Goal: Information Seeking & Learning: Learn about a topic

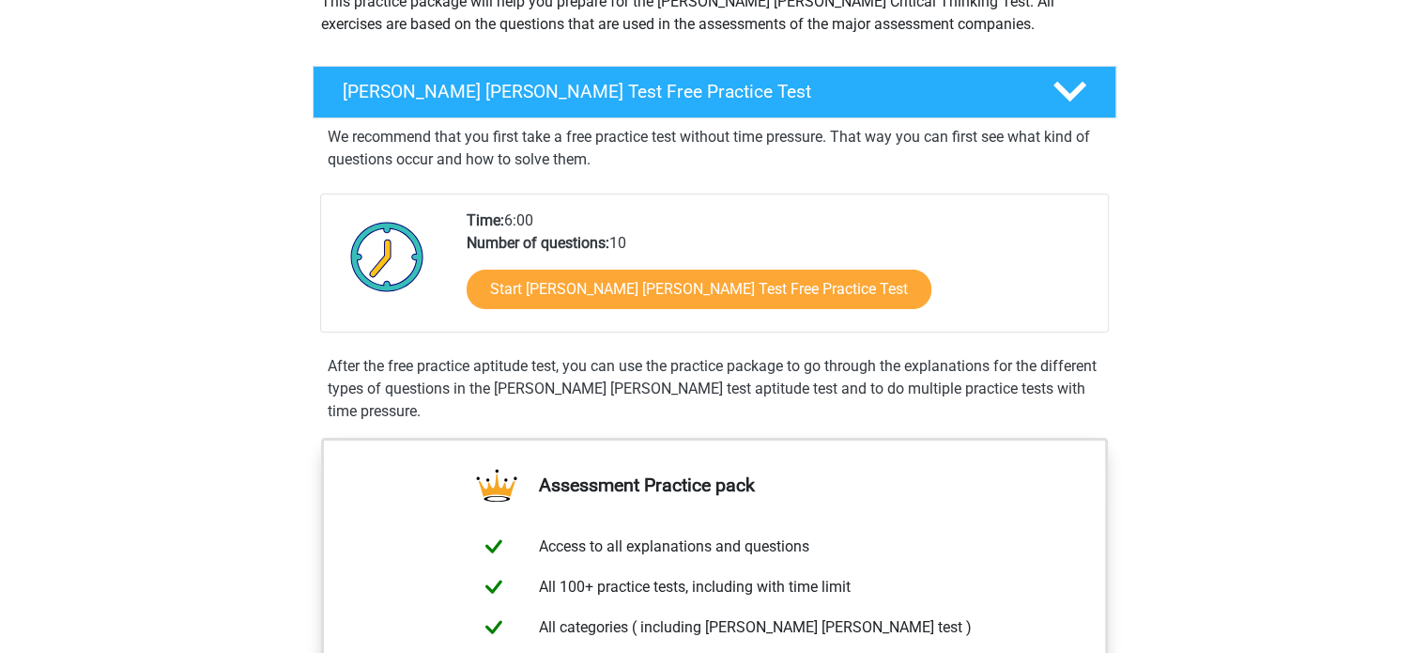
scroll to position [243, 0]
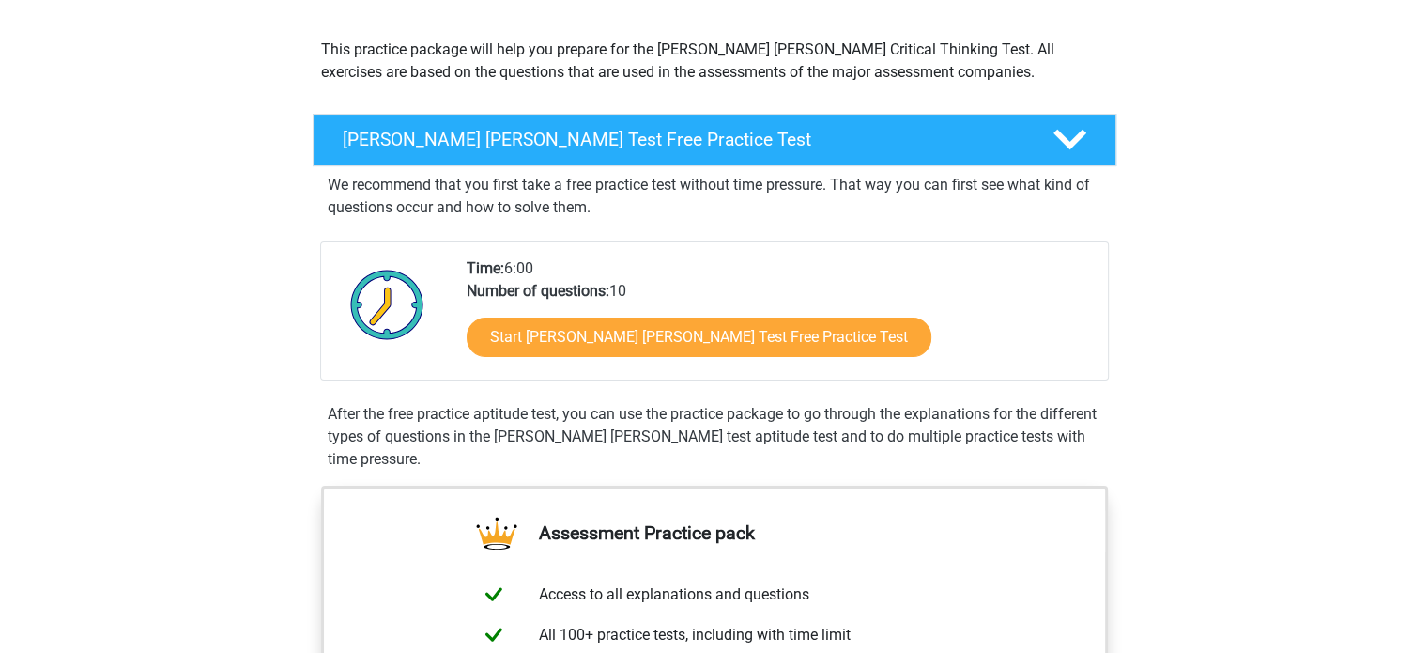
scroll to position [204, 0]
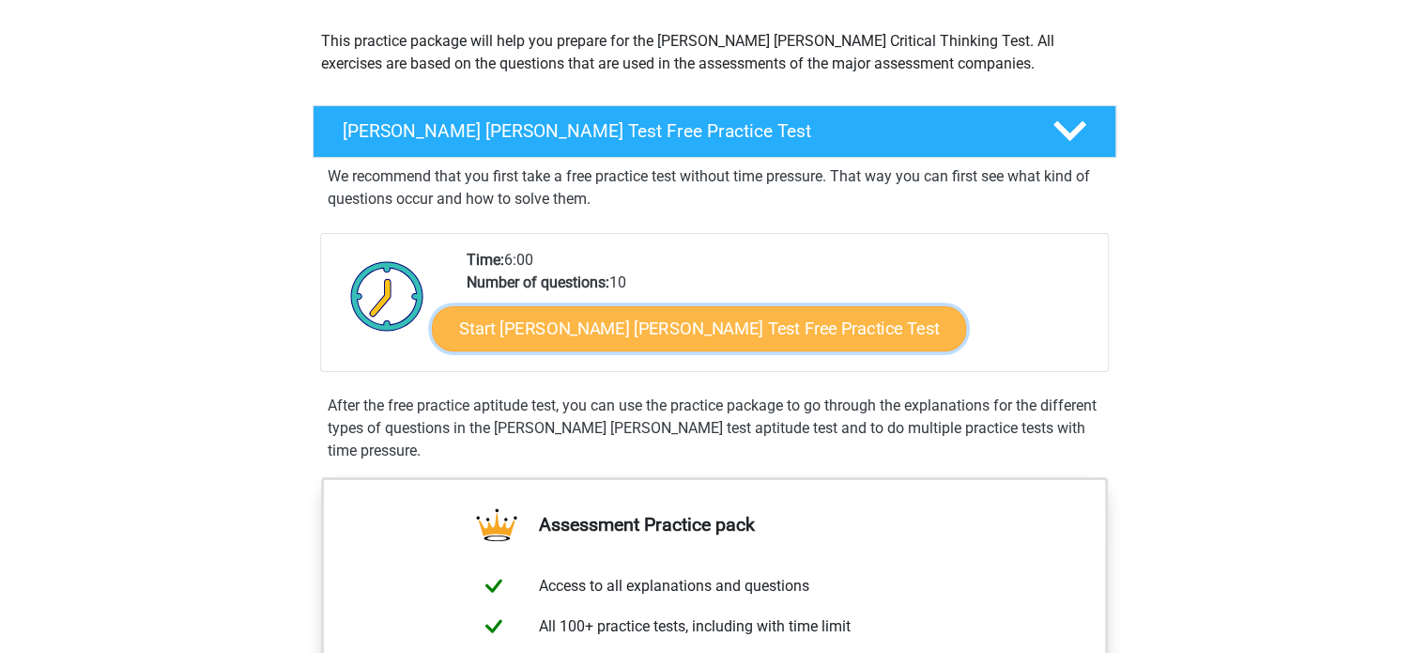
click at [575, 326] on link "Start [PERSON_NAME] [PERSON_NAME] Test Free Practice Test" at bounding box center [699, 328] width 534 height 45
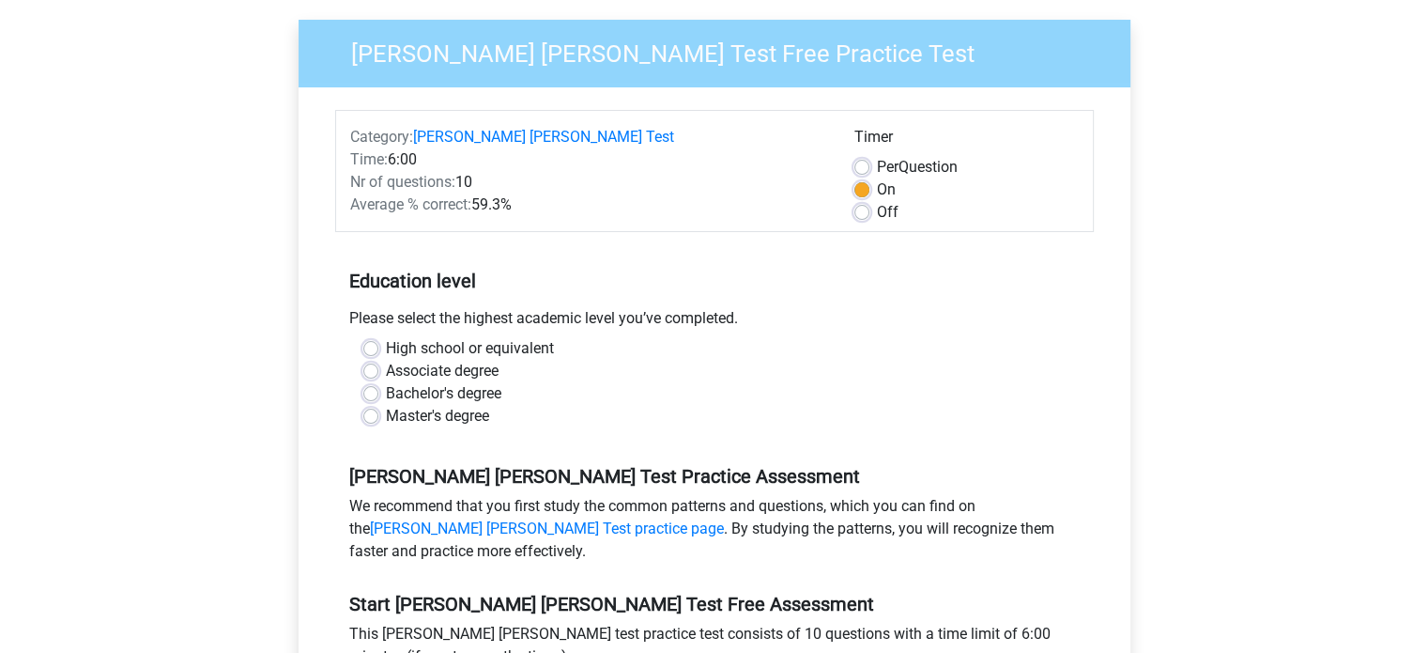
scroll to position [161, 0]
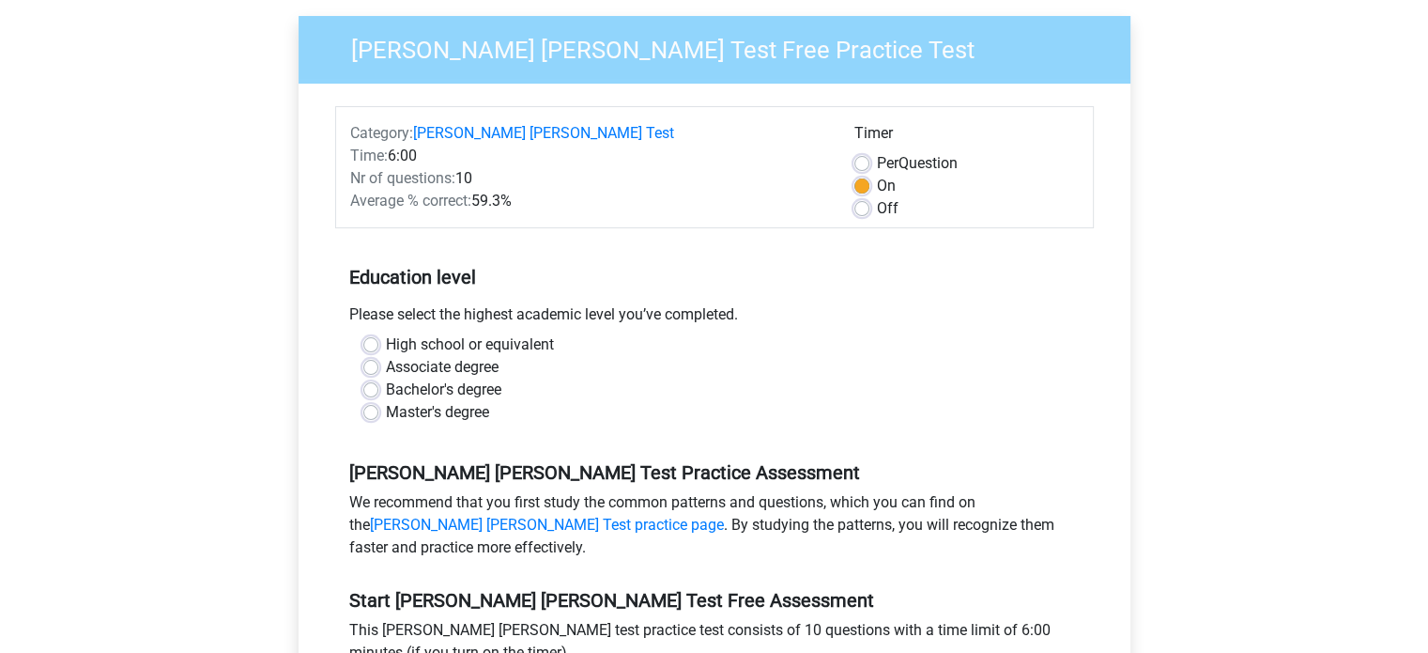
click at [386, 378] on label "Bachelor's degree" at bounding box center [443, 389] width 115 height 23
click at [368, 378] on input "Bachelor's degree" at bounding box center [370, 387] width 15 height 19
radio input "true"
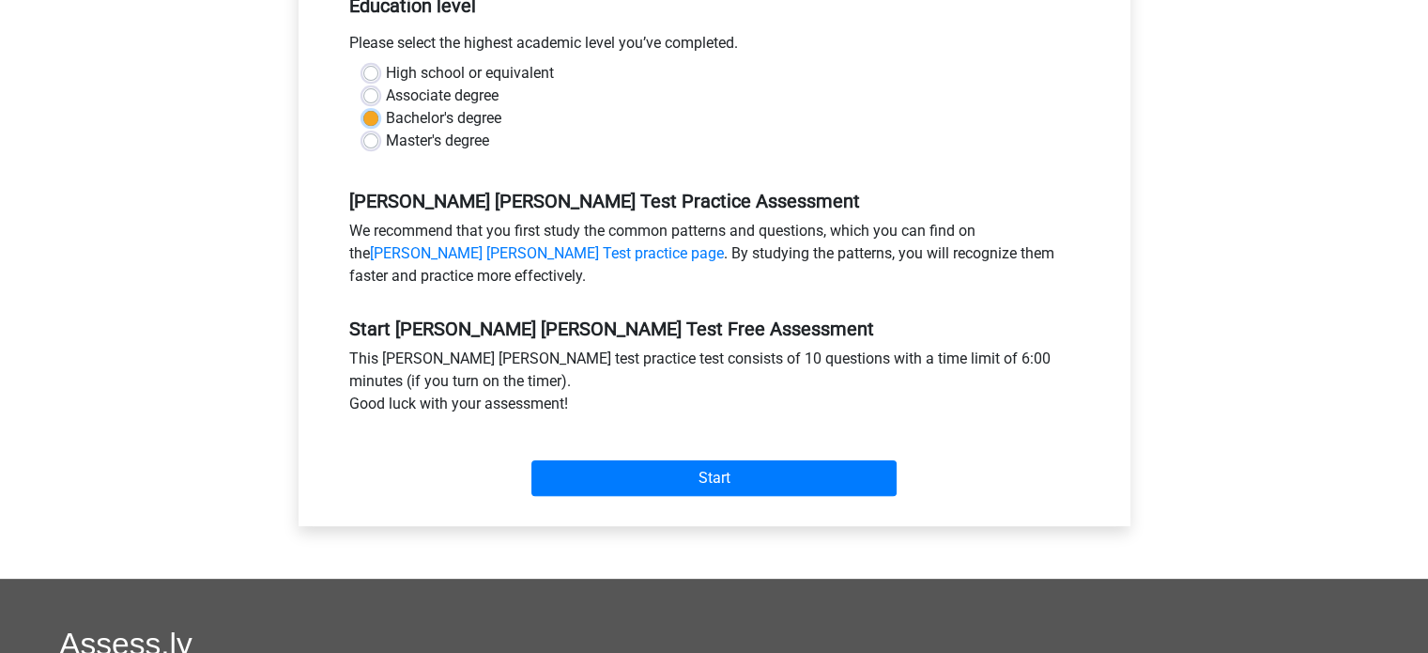
scroll to position [451, 0]
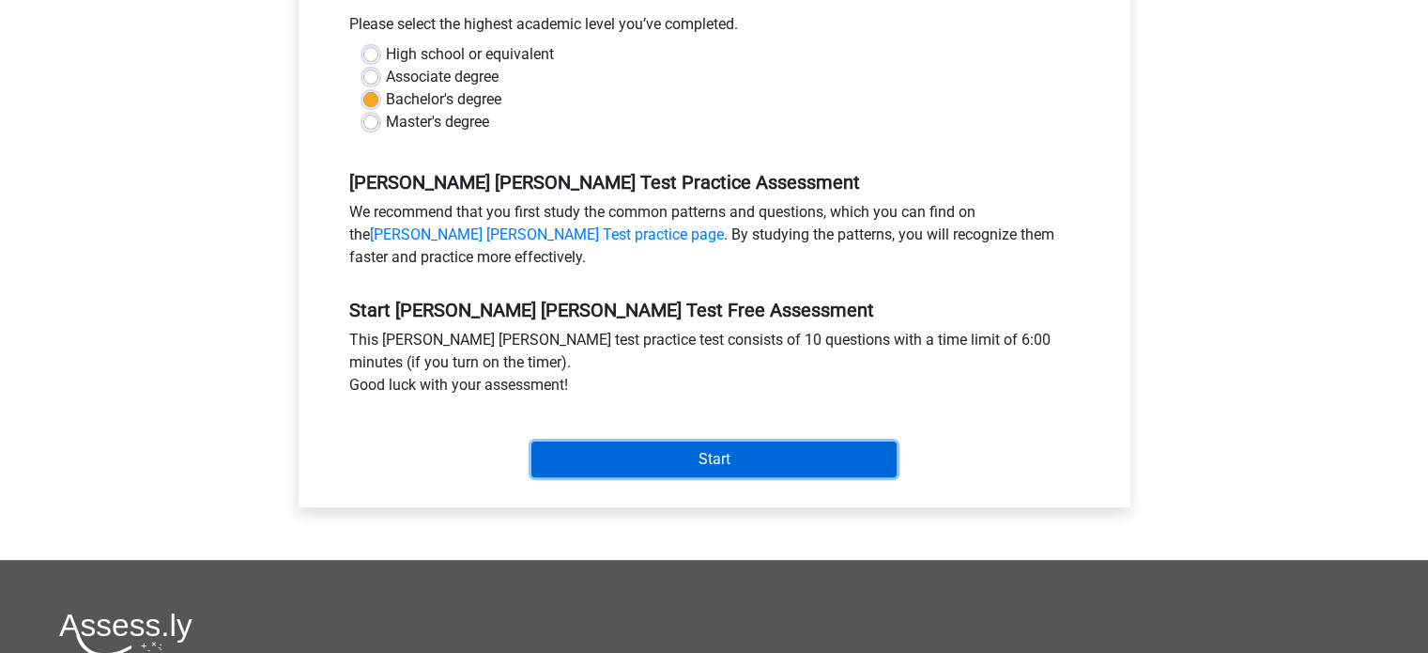
click at [766, 441] on input "Start" at bounding box center [713, 459] width 365 height 36
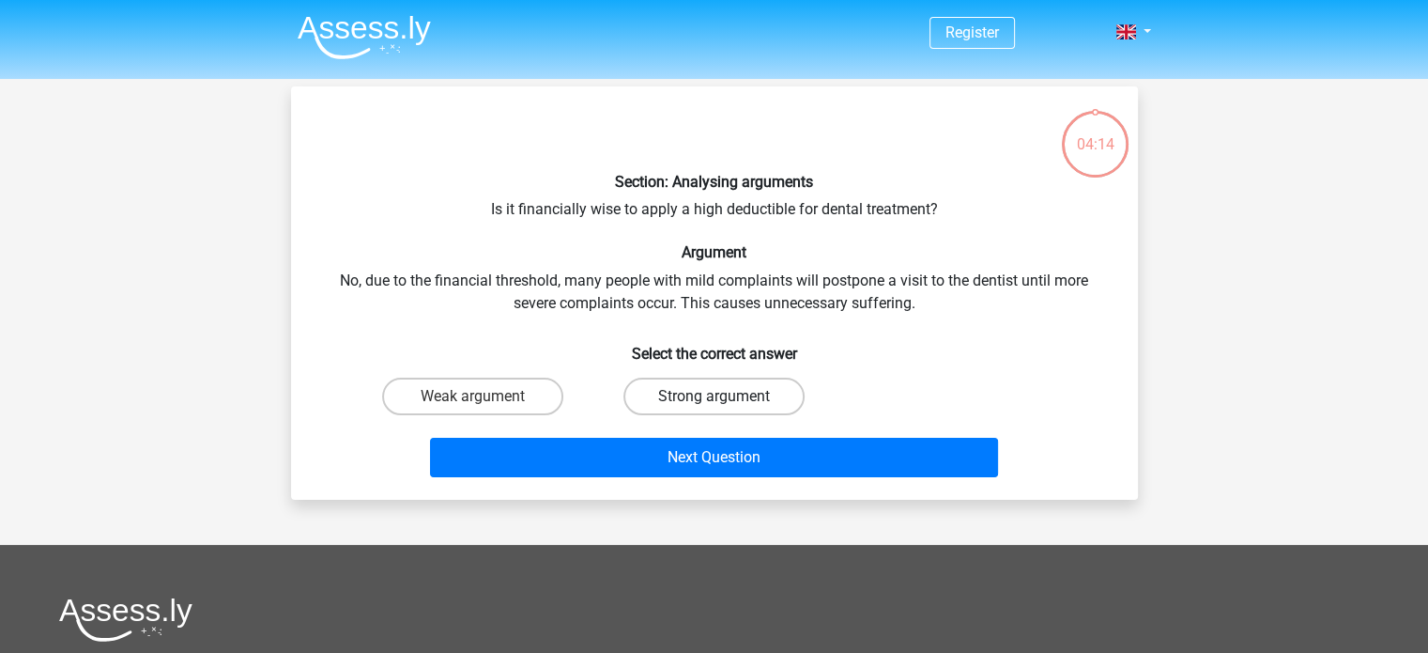
click at [700, 396] on label "Strong argument" at bounding box center [713, 396] width 181 height 38
click at [714, 396] on input "Strong argument" at bounding box center [720, 402] width 12 height 12
radio input "true"
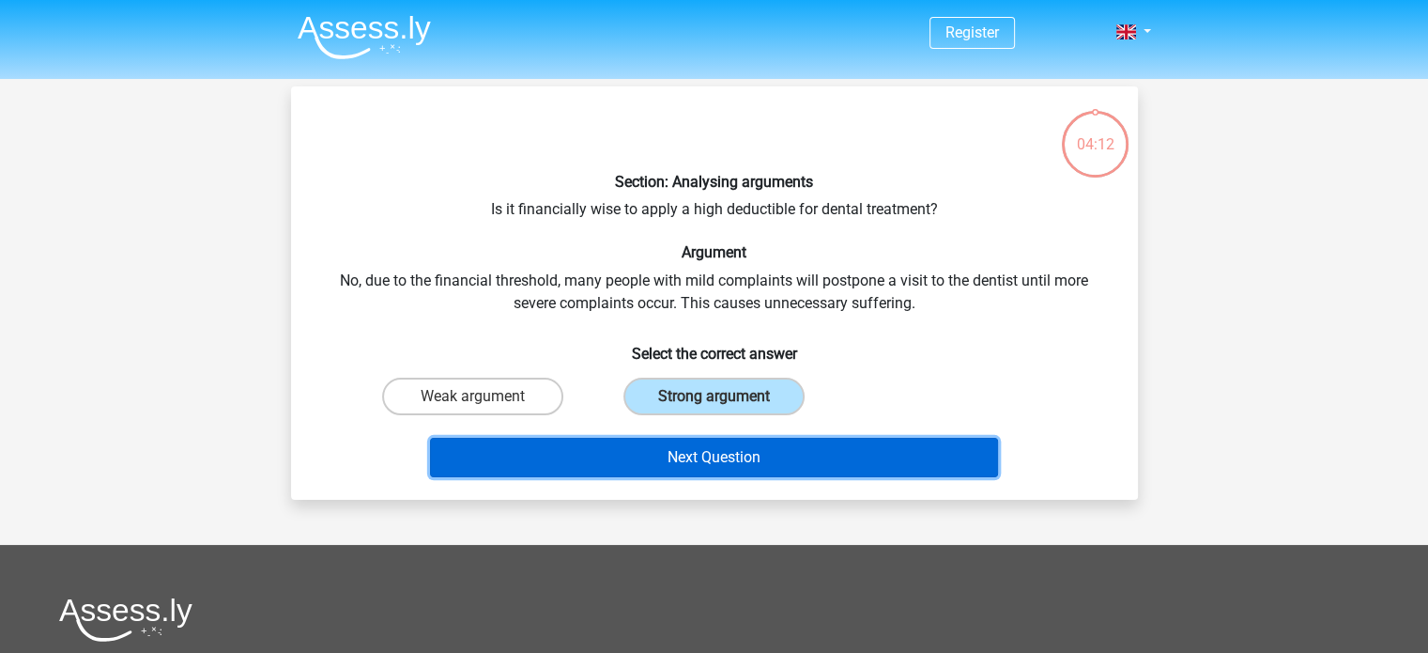
click at [736, 450] on button "Next Question" at bounding box center [714, 457] width 568 height 39
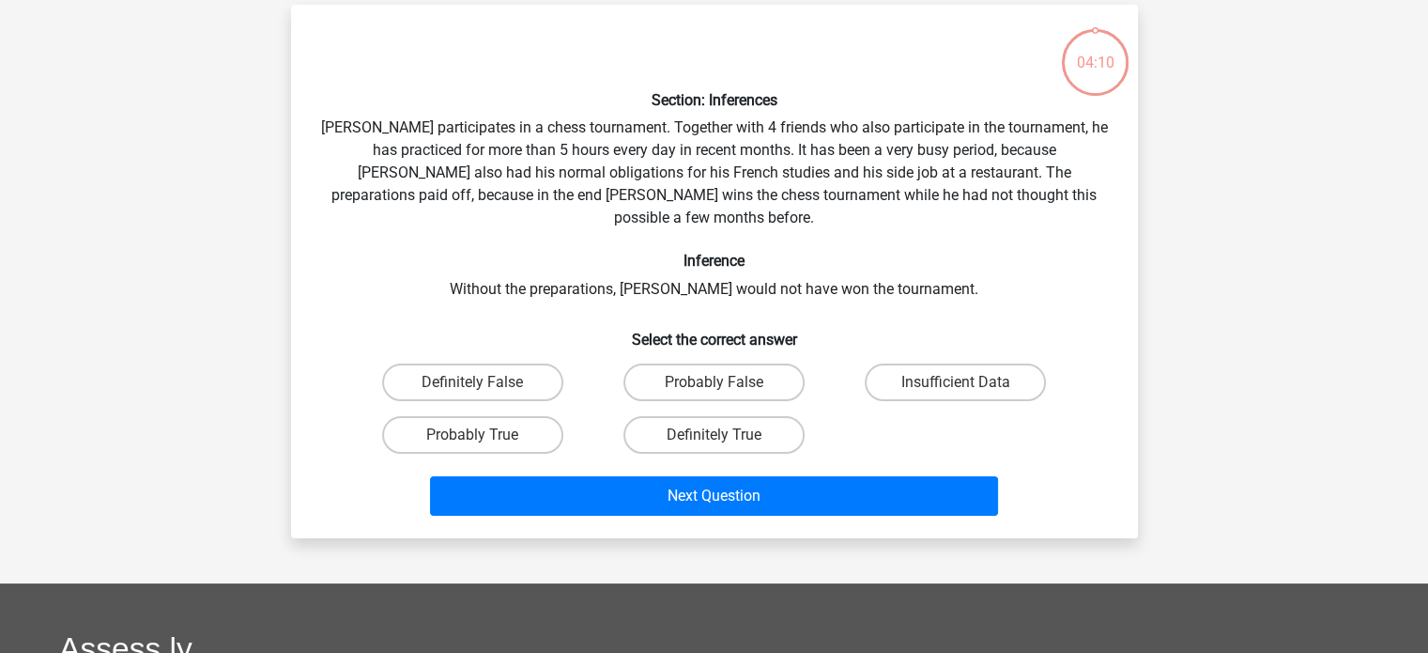
scroll to position [86, 0]
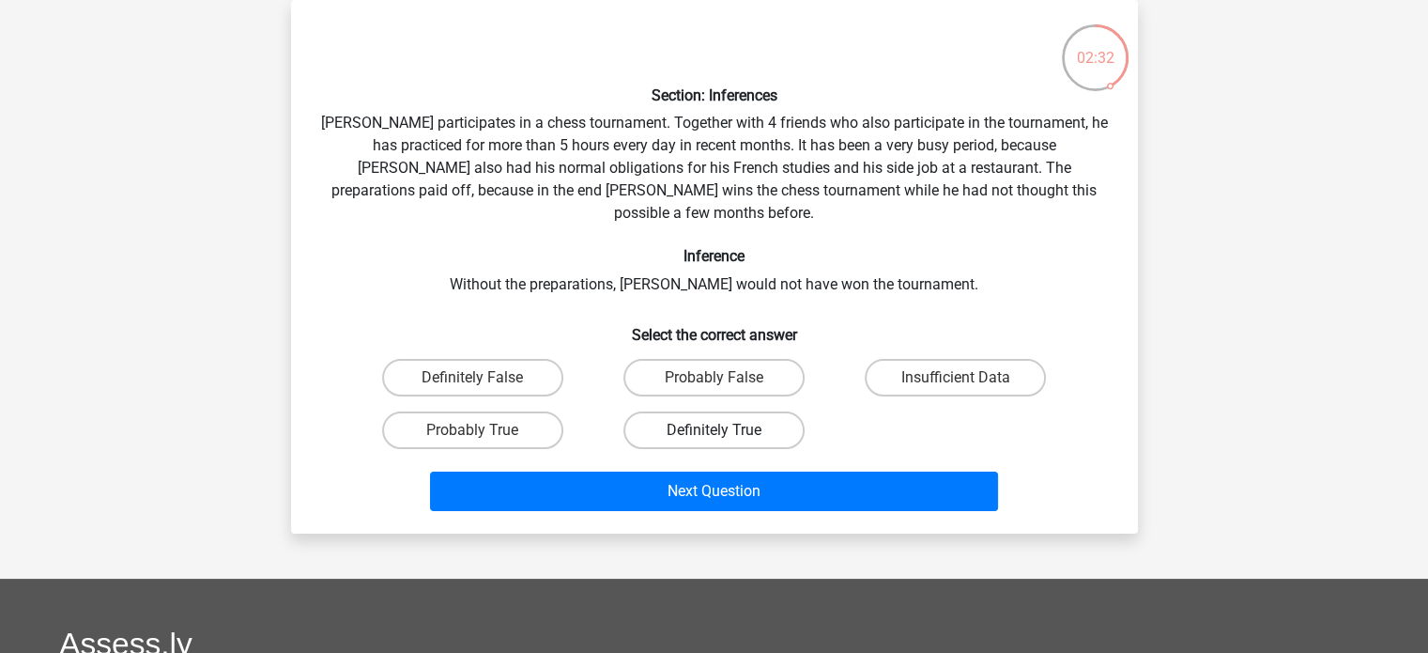
click at [714, 411] on label "Definitely True" at bounding box center [713, 430] width 181 height 38
click at [714, 430] on input "Definitely True" at bounding box center [720, 436] width 12 height 12
radio input "true"
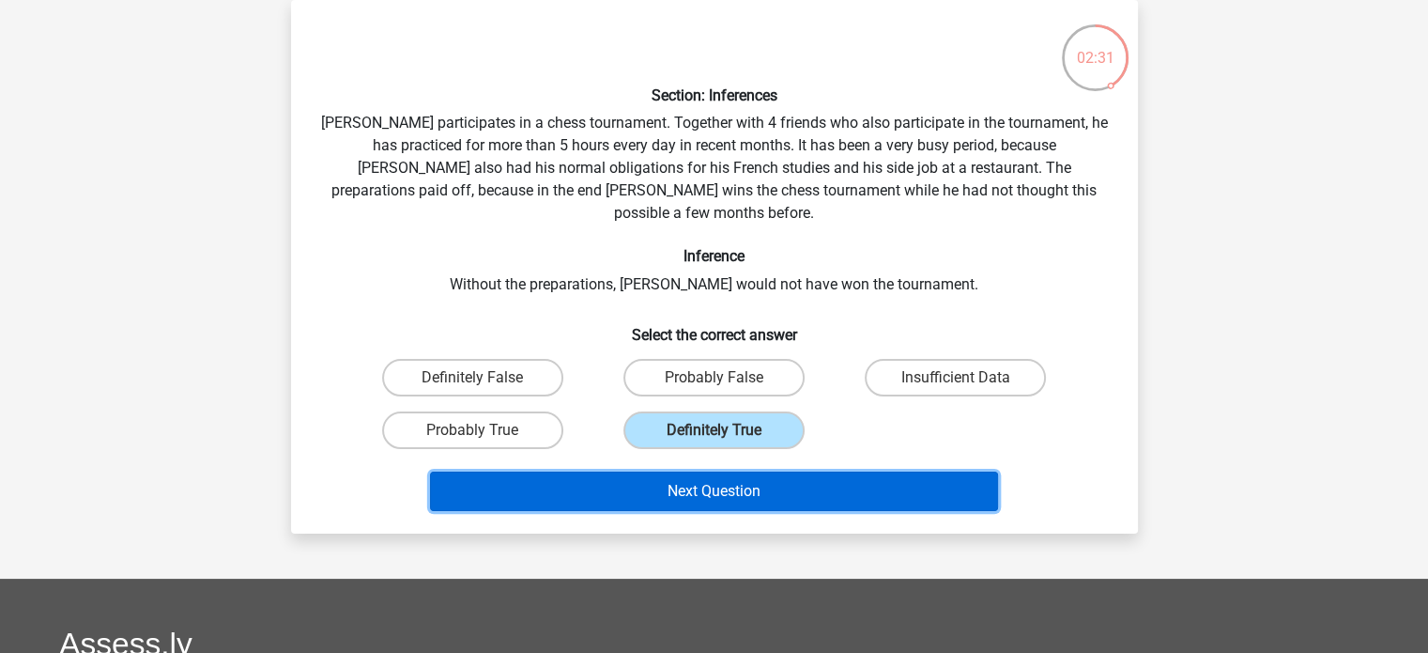
click at [710, 471] on button "Next Question" at bounding box center [714, 490] width 568 height 39
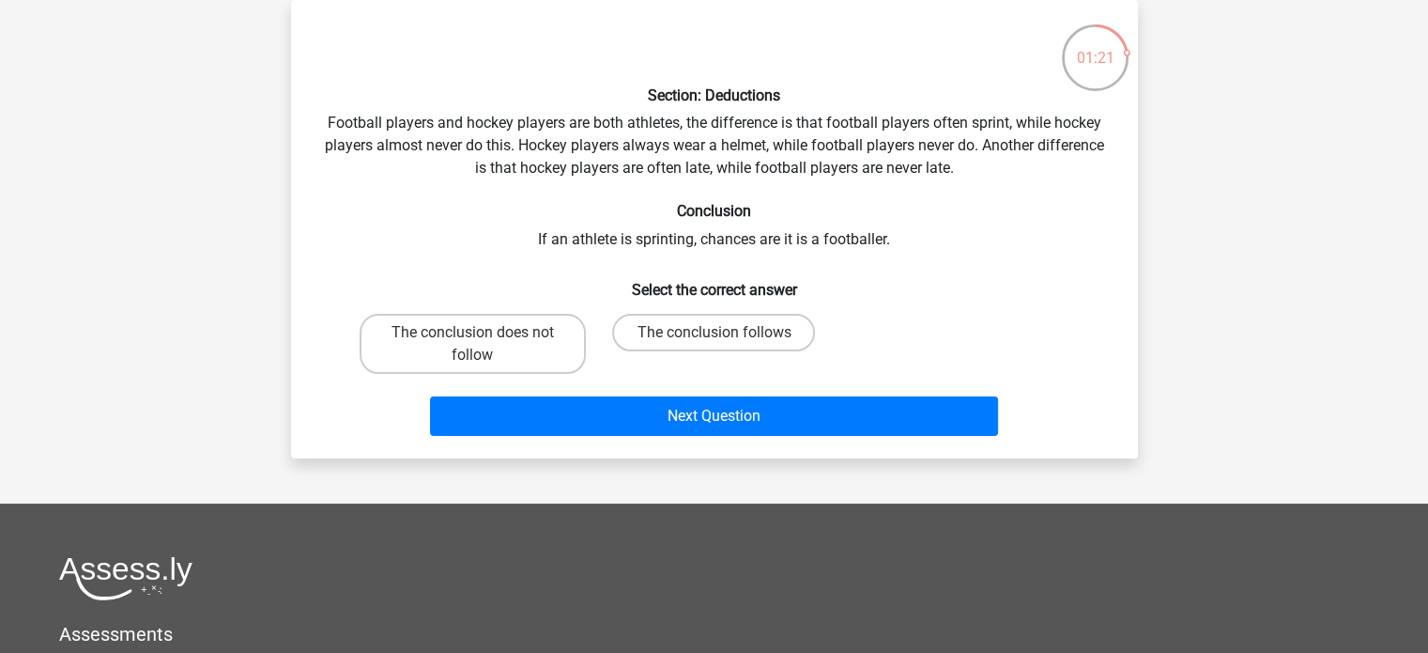
click at [718, 337] on input "The conclusion follows" at bounding box center [720, 338] width 12 height 12
radio input "true"
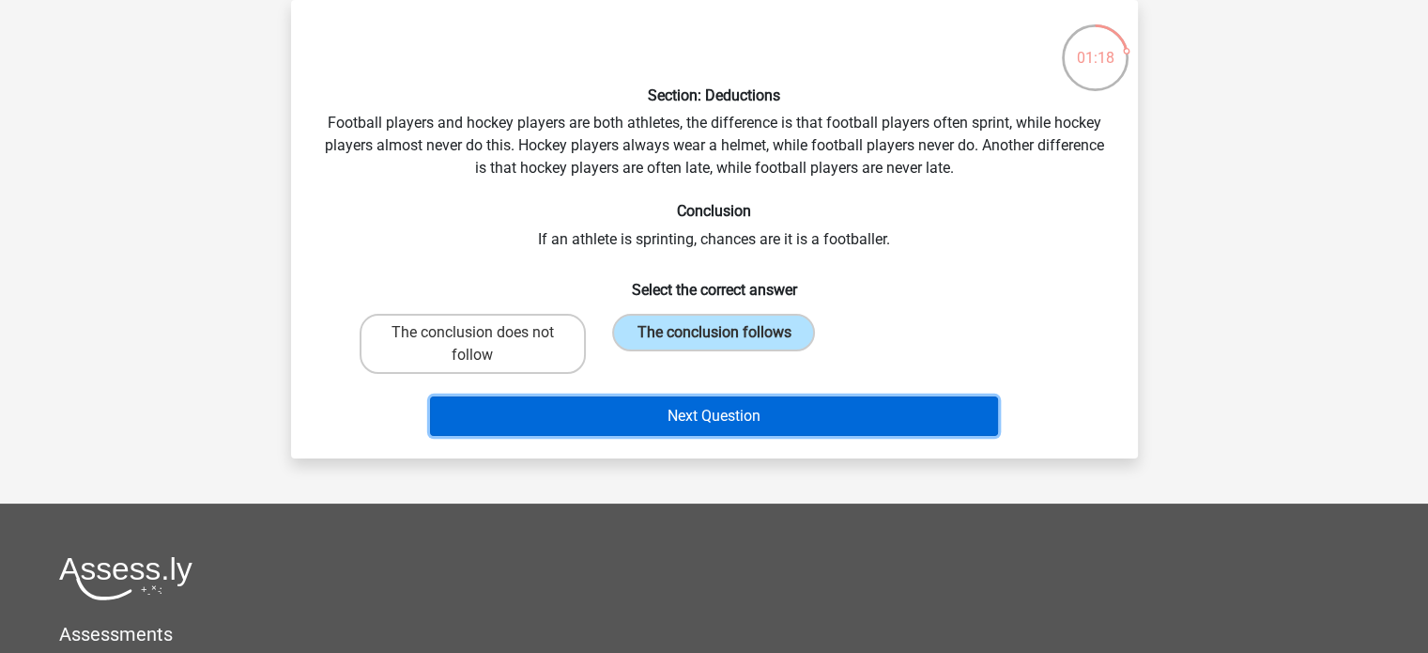
click at [760, 417] on button "Next Question" at bounding box center [714, 415] width 568 height 39
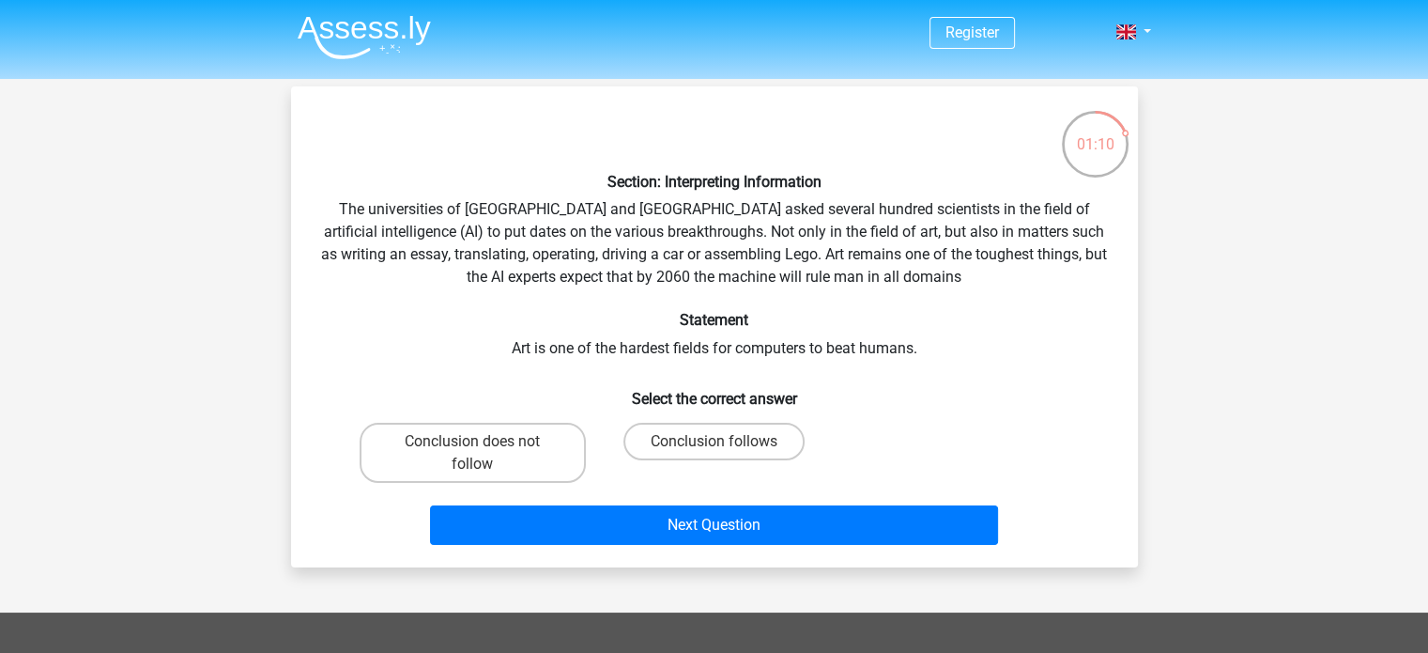
scroll to position [0, 0]
click at [729, 438] on label "Conclusion follows" at bounding box center [713, 442] width 181 height 38
click at [726, 441] on input "Conclusion follows" at bounding box center [720, 447] width 12 height 12
radio input "true"
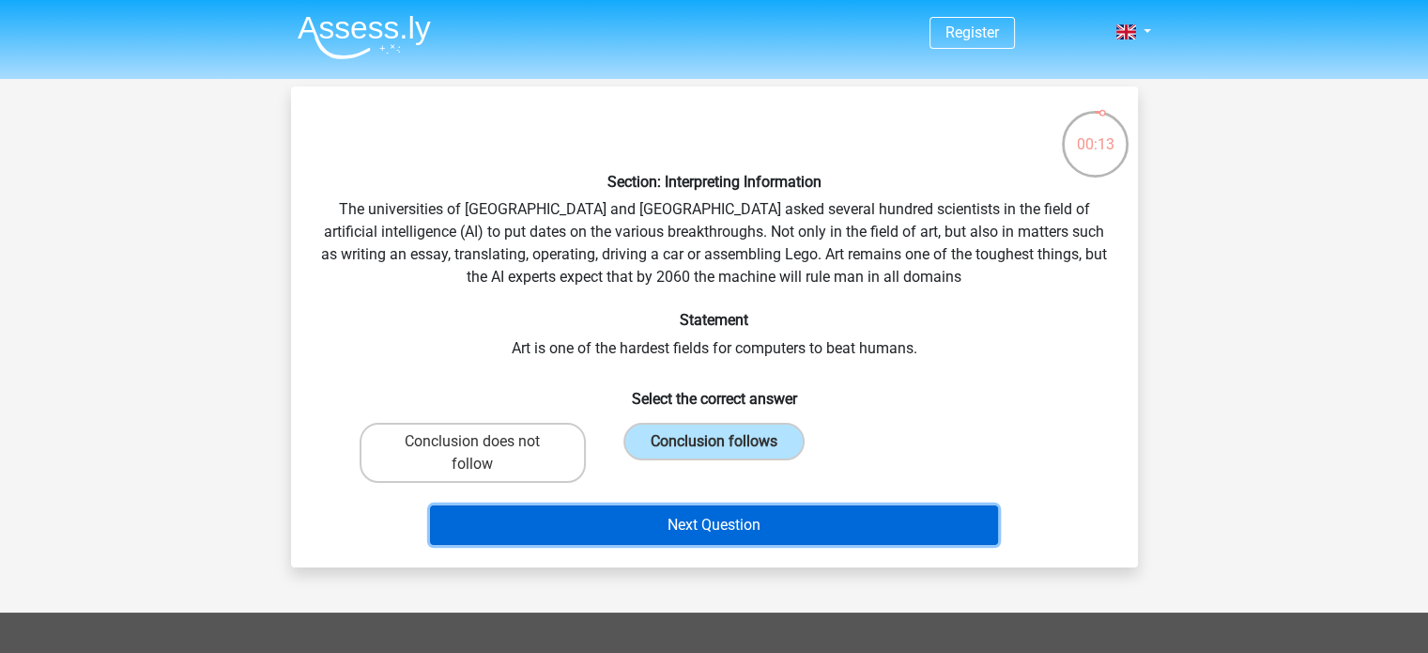
click at [716, 524] on button "Next Question" at bounding box center [714, 524] width 568 height 39
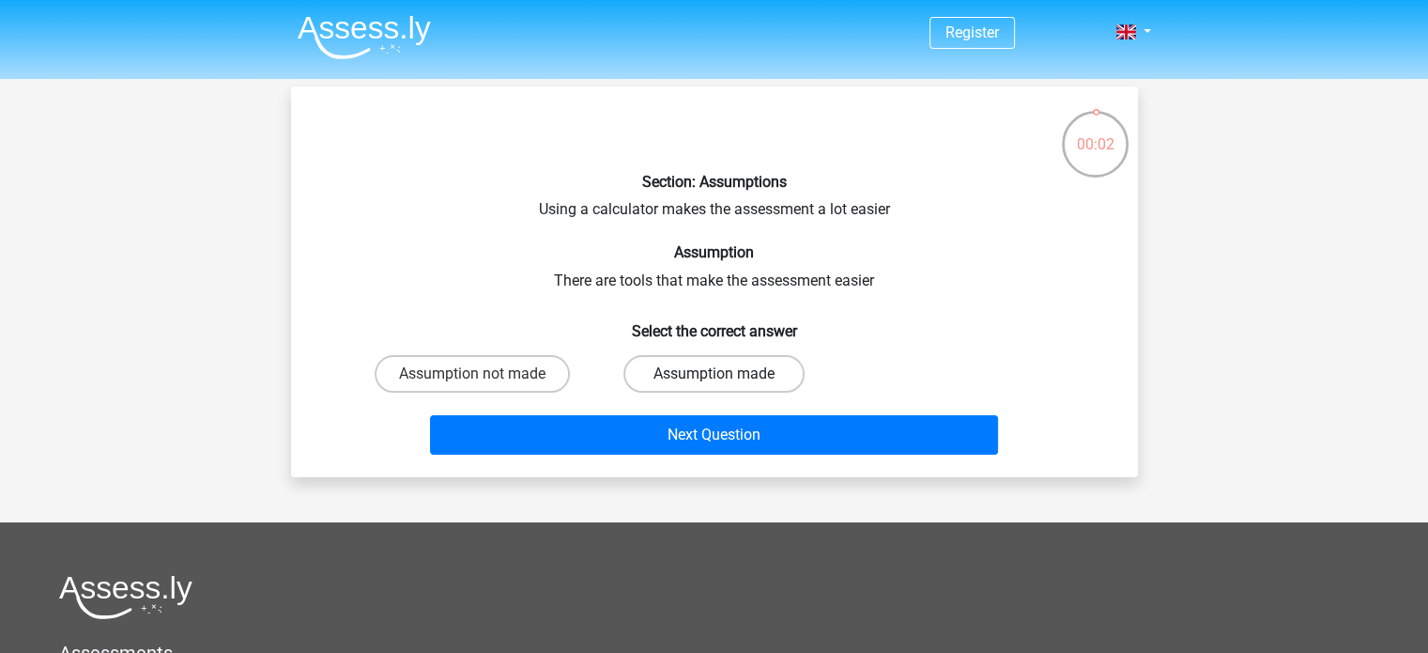
click at [729, 363] on label "Assumption made" at bounding box center [713, 374] width 181 height 38
click at [726, 374] on input "Assumption made" at bounding box center [720, 380] width 12 height 12
radio input "true"
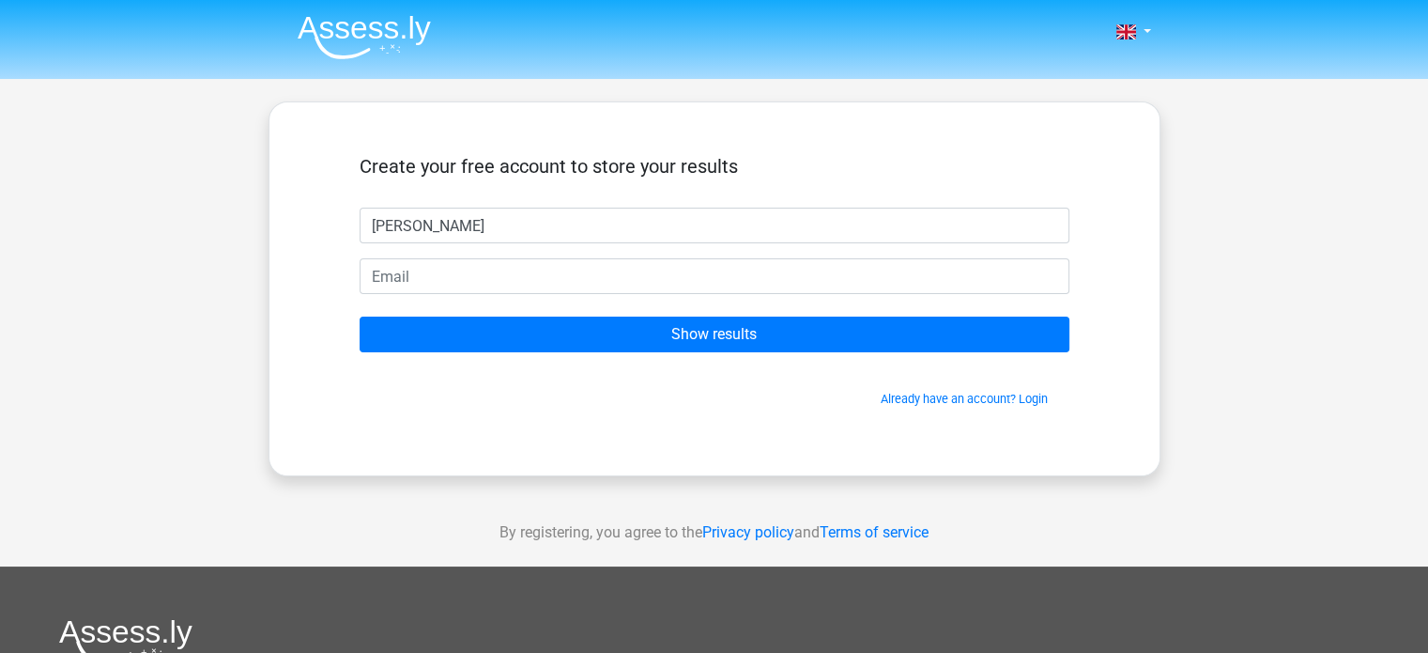
type input "Manfo Ronice"
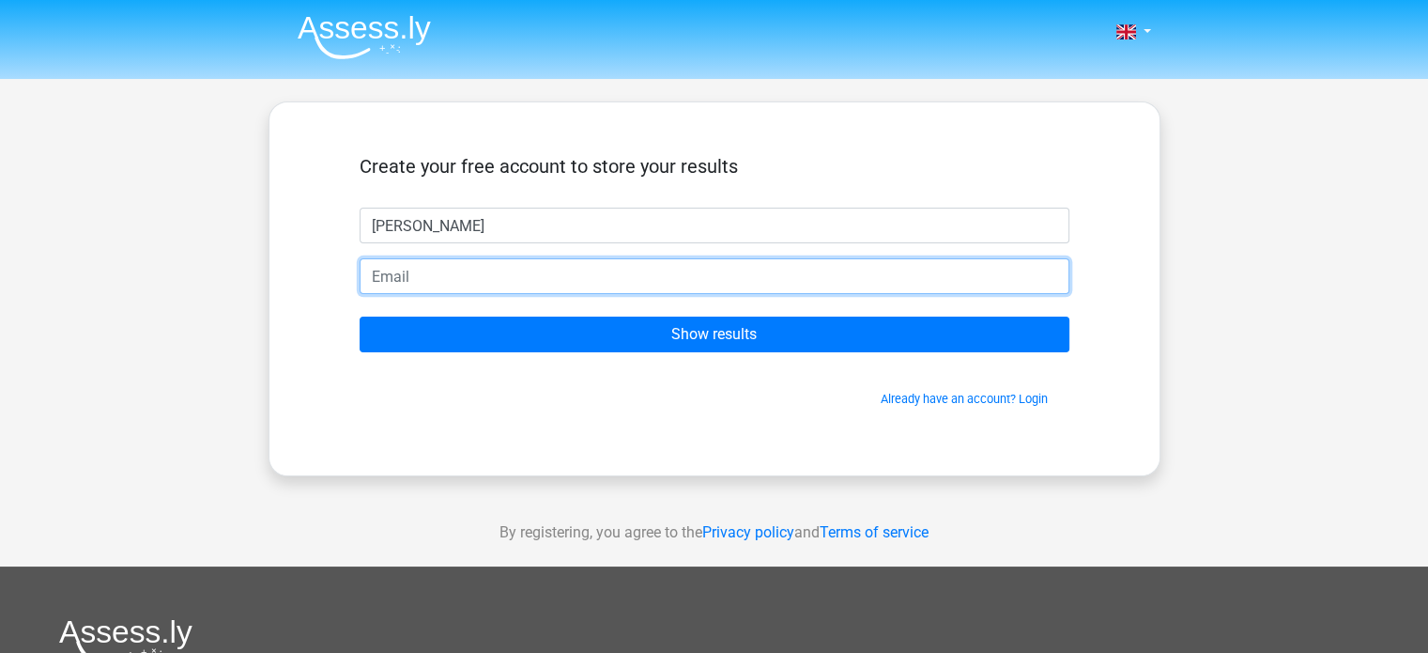
click at [465, 269] on input "email" at bounding box center [715, 276] width 710 height 36
type input "manfongouamene@gmail.com"
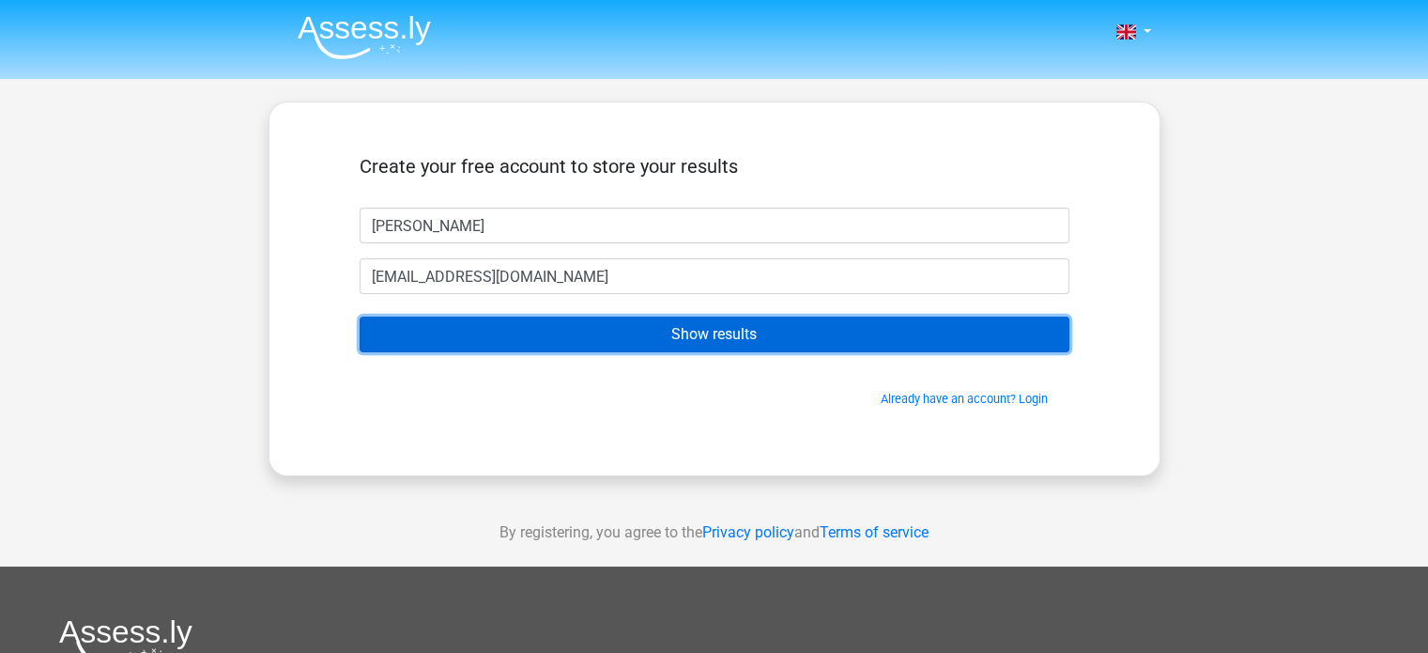
click at [691, 326] on input "Show results" at bounding box center [715, 334] width 710 height 36
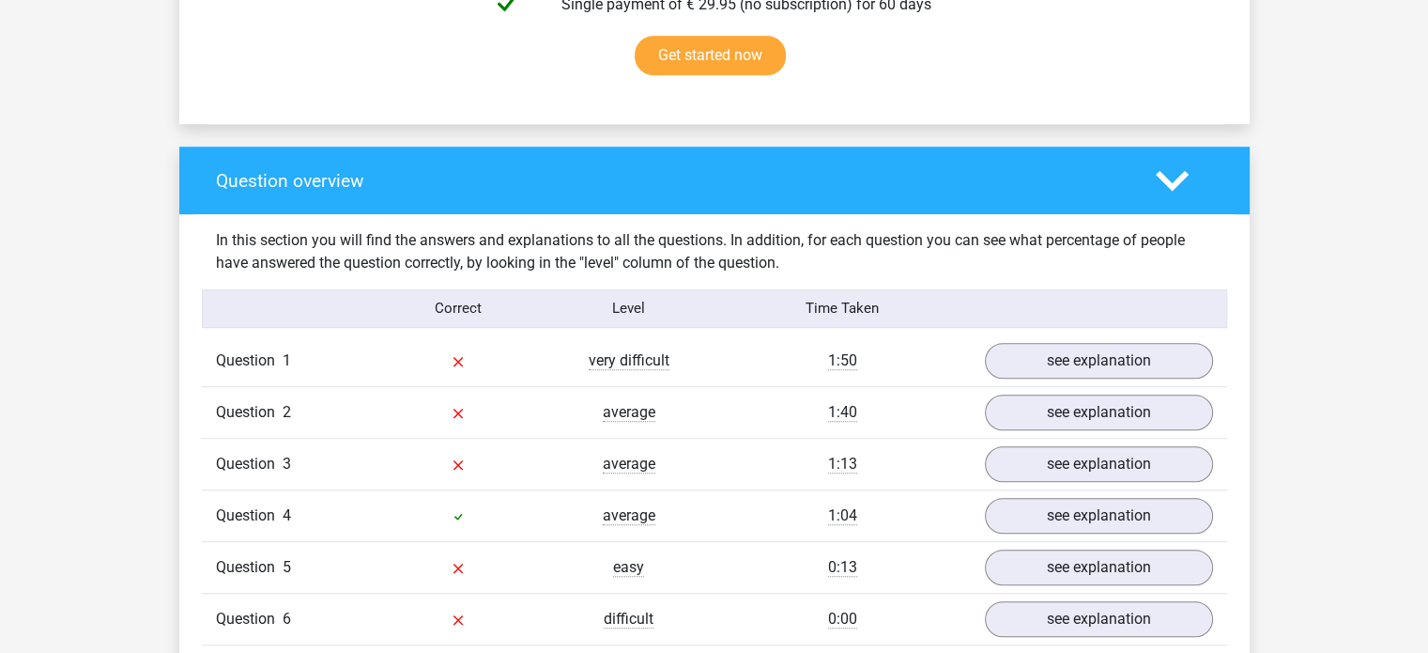
scroll to position [1262, 0]
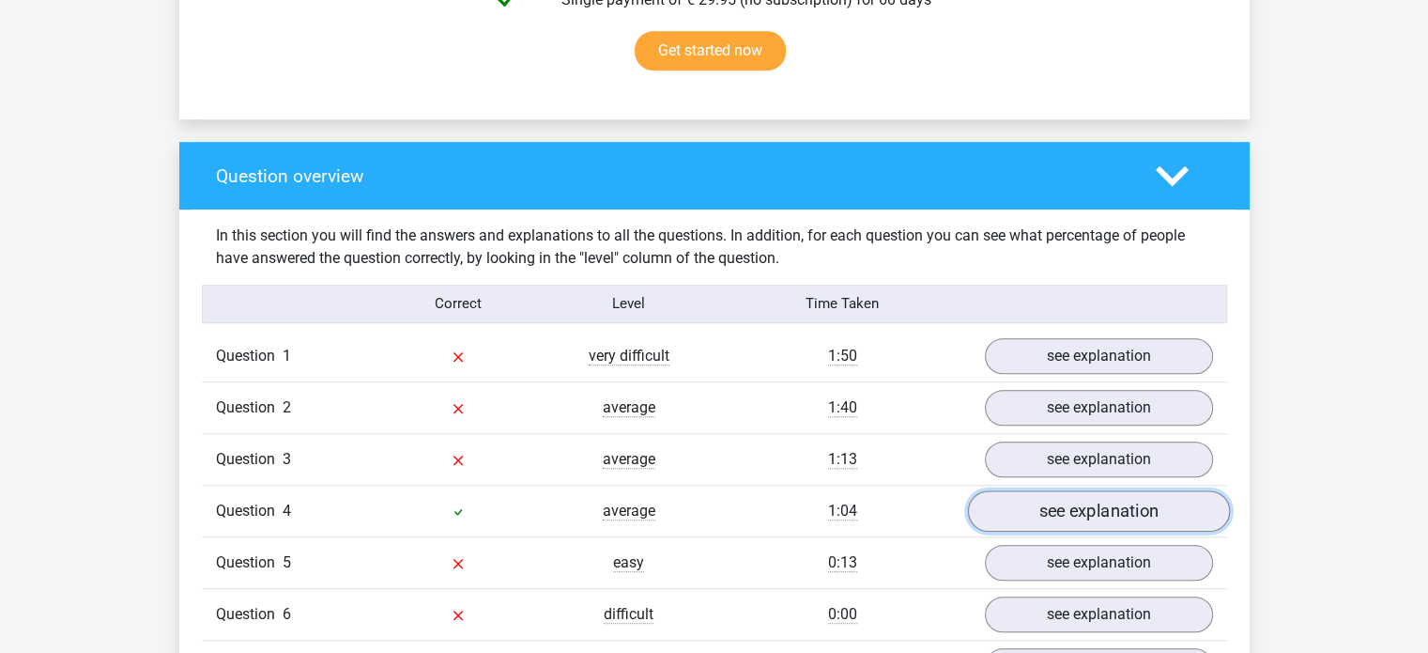
click at [1144, 490] on link "see explanation" at bounding box center [1098, 510] width 262 height 41
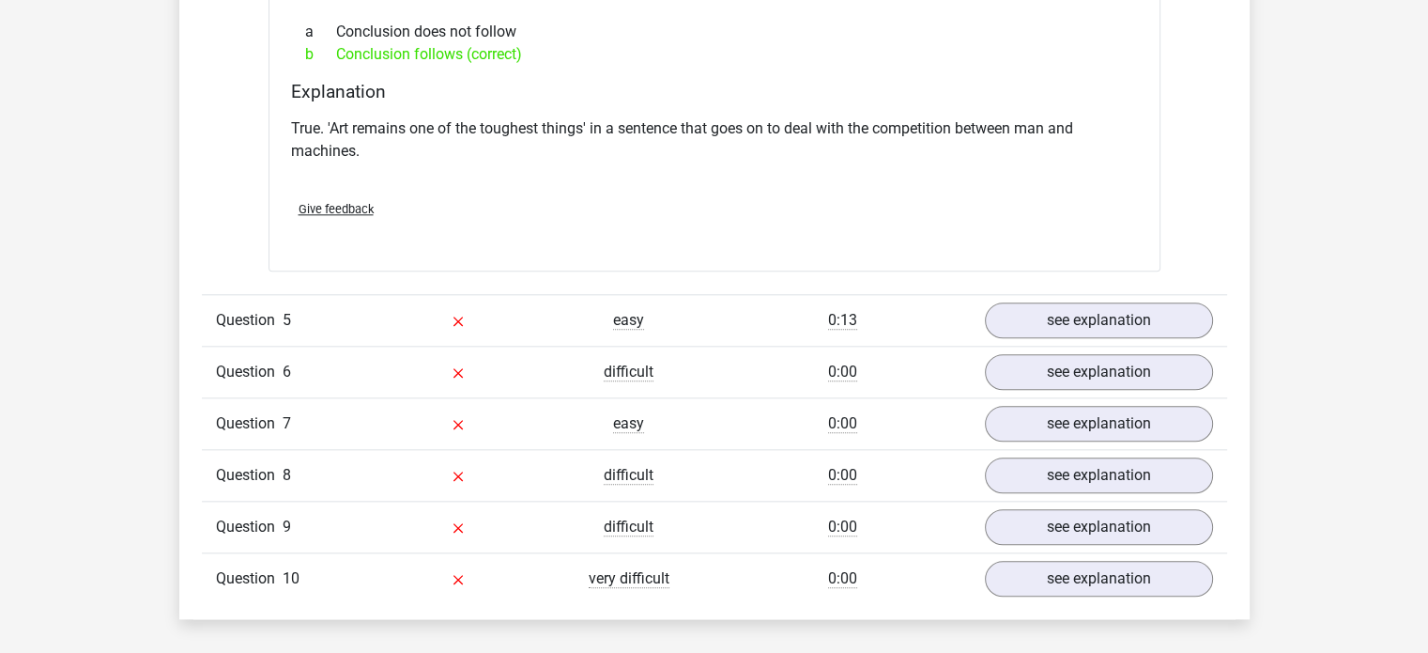
scroll to position [2030, 0]
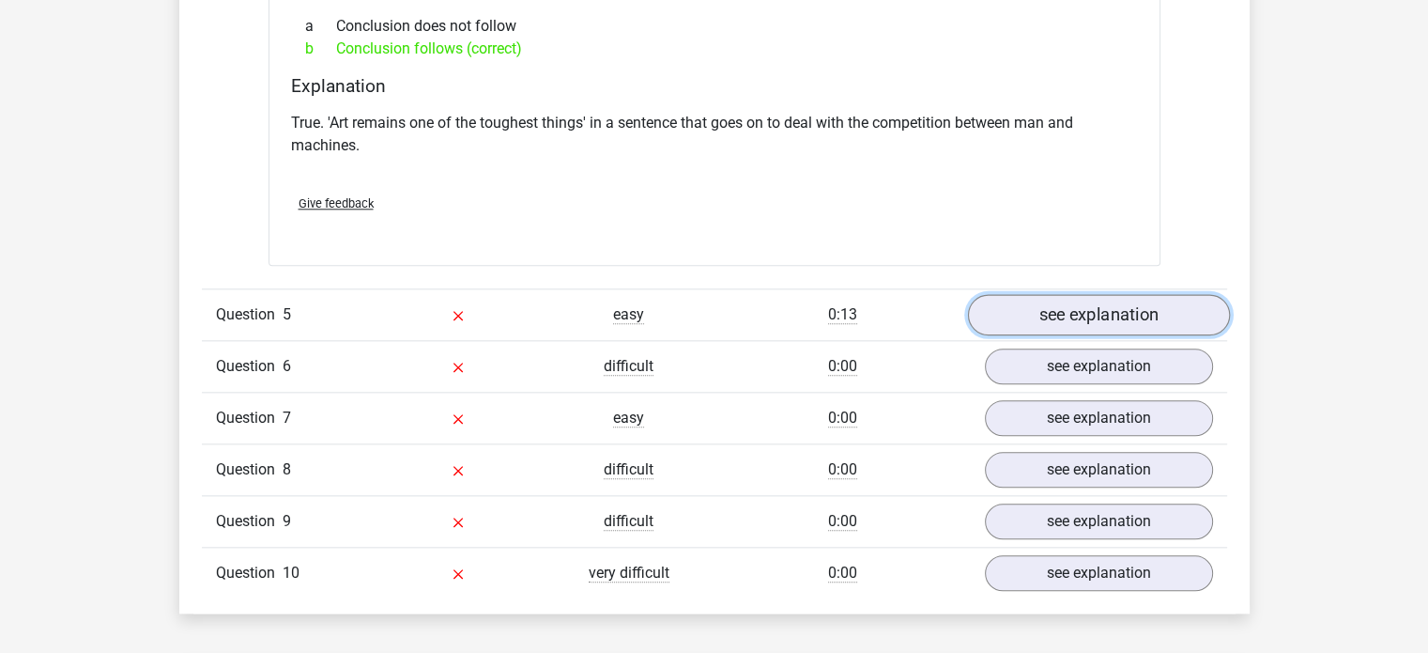
click at [1047, 296] on link "see explanation" at bounding box center [1098, 315] width 262 height 41
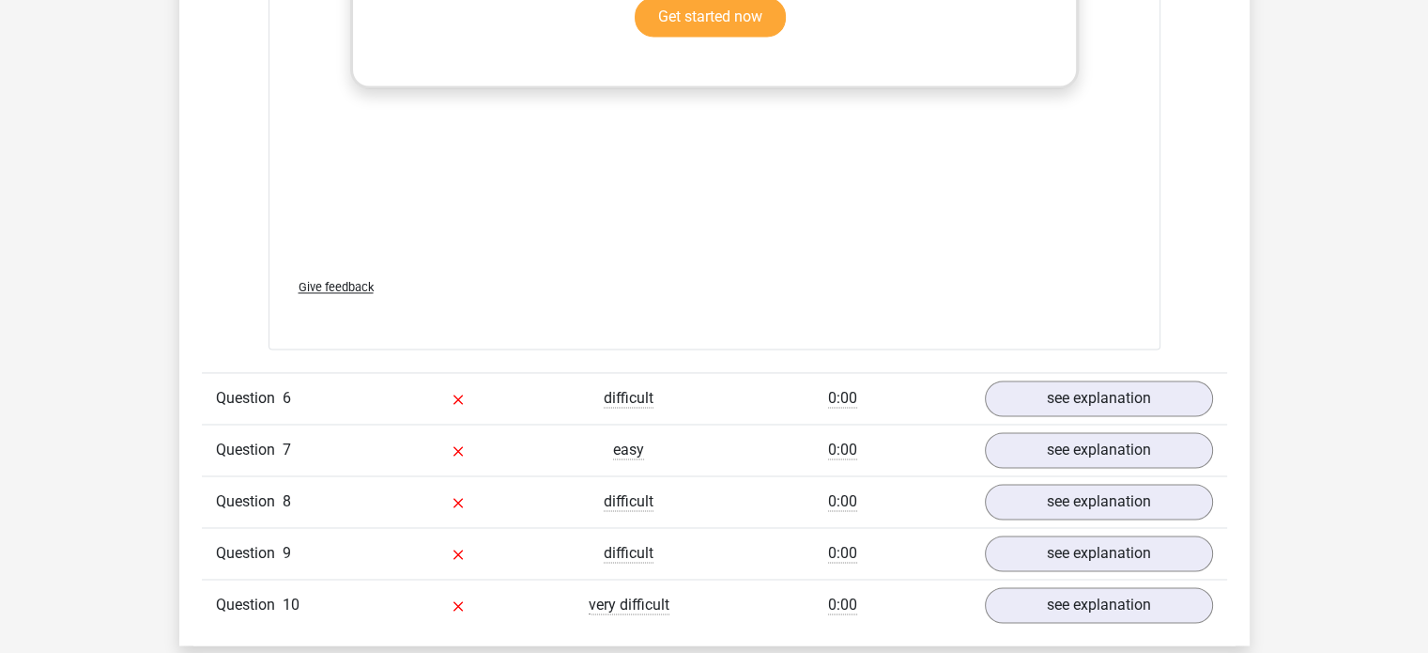
scroll to position [2988, 0]
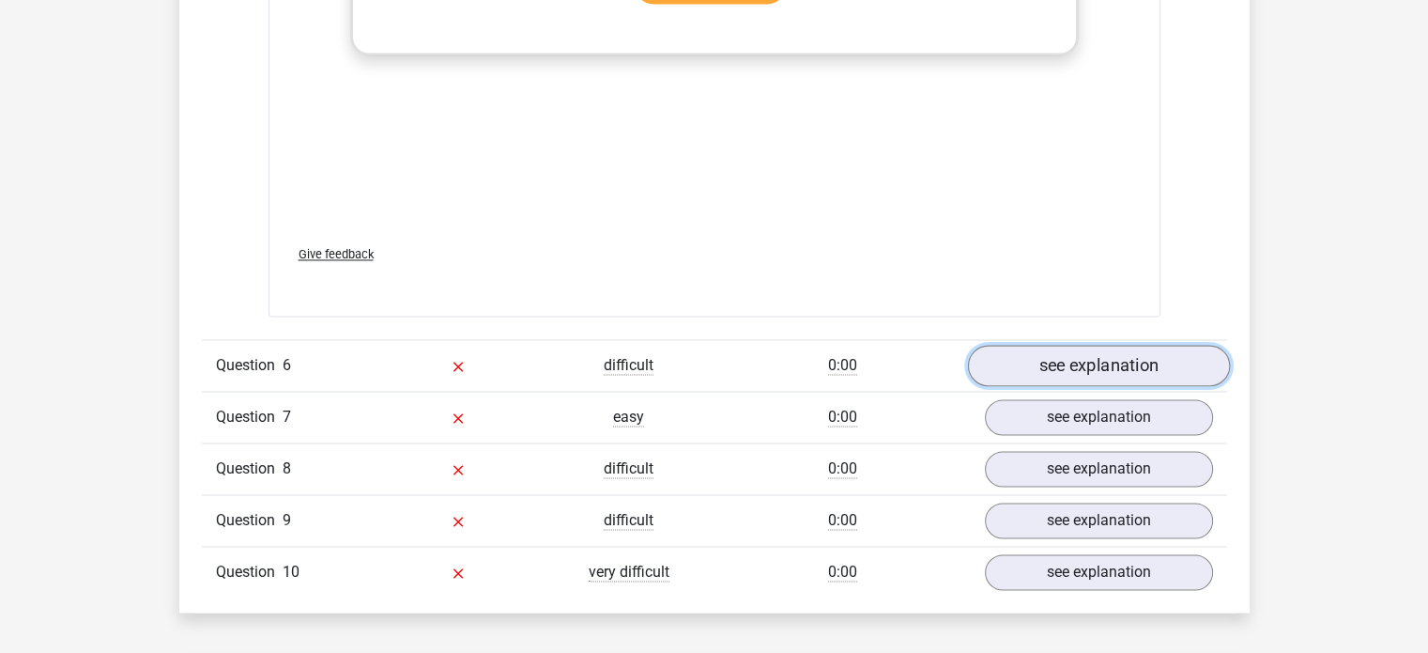
click at [1160, 356] on link "see explanation" at bounding box center [1098, 365] width 262 height 41
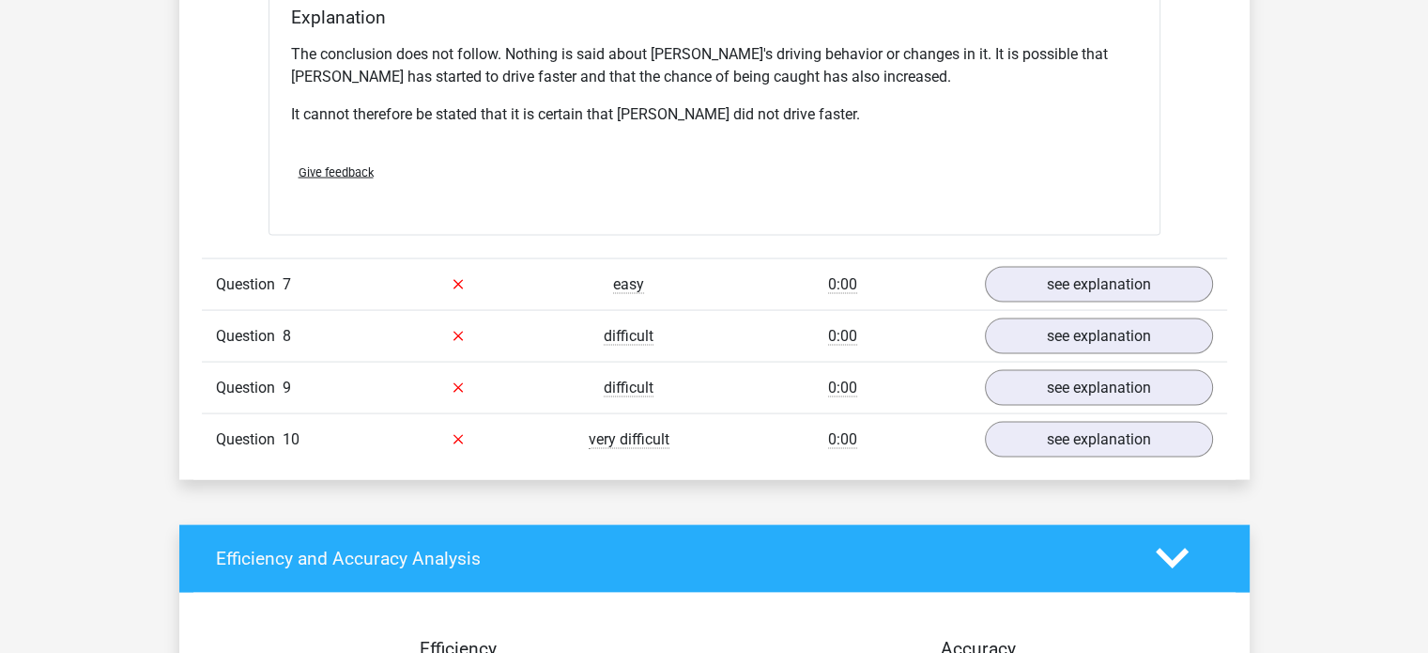
scroll to position [3731, 0]
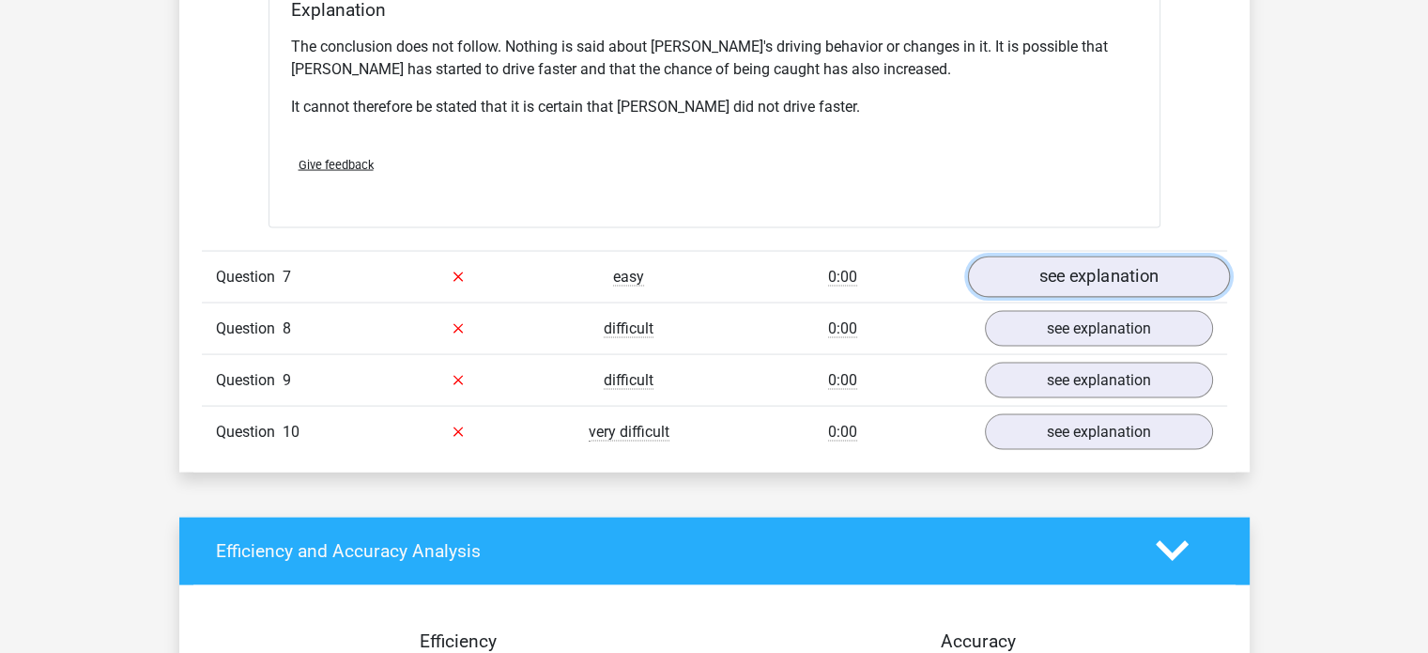
click at [1070, 256] on link "see explanation" at bounding box center [1098, 276] width 262 height 41
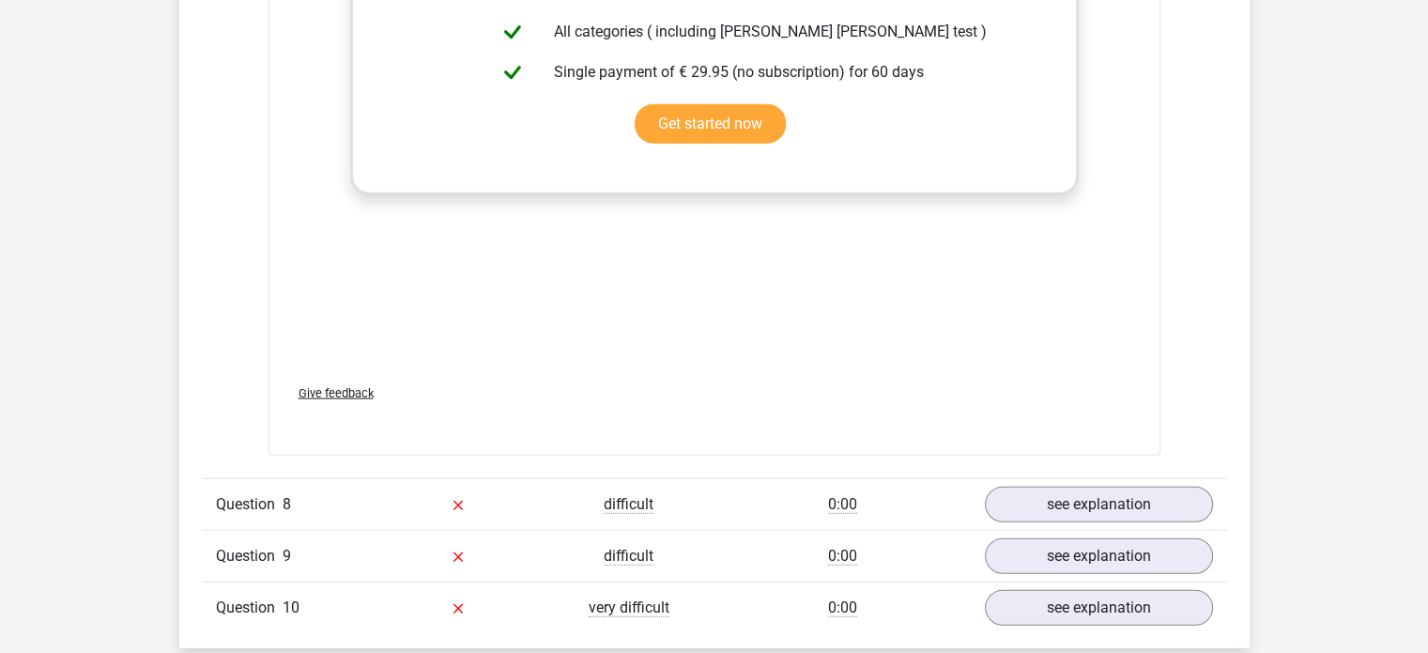
scroll to position [4526, 0]
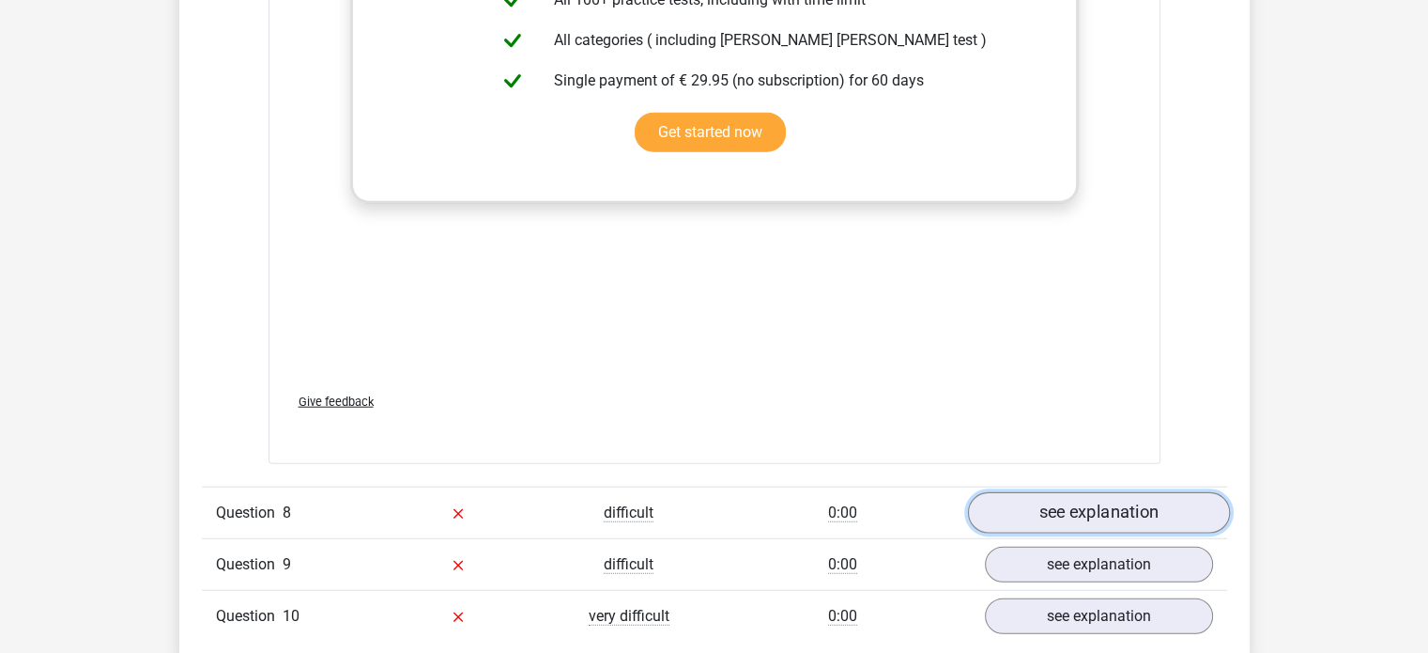
click at [1088, 492] on link "see explanation" at bounding box center [1098, 512] width 262 height 41
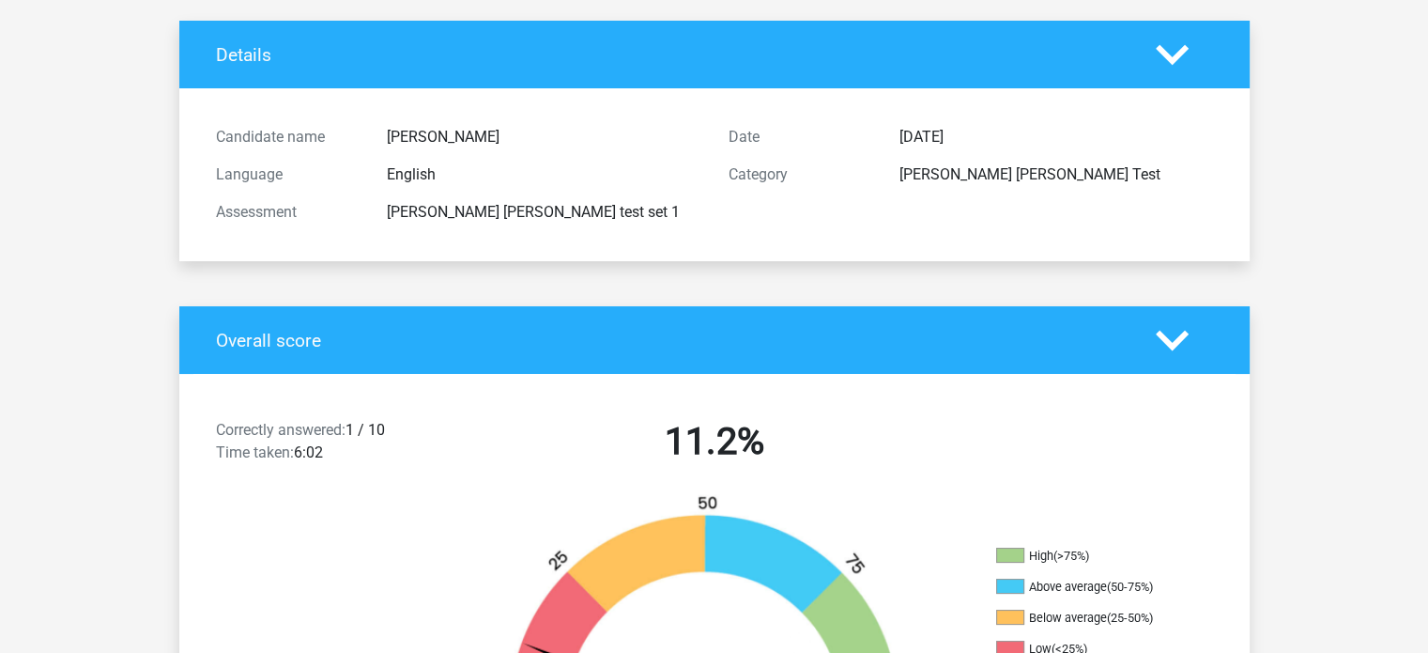
scroll to position [0, 0]
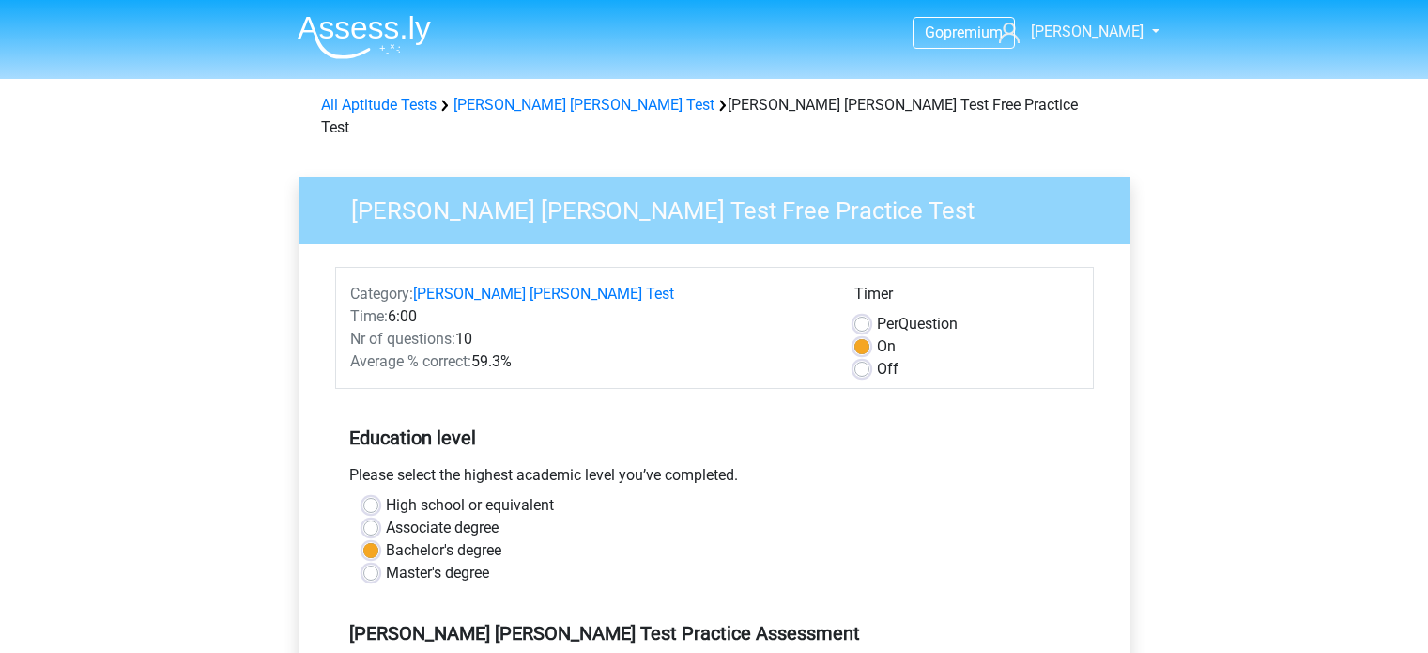
scroll to position [451, 0]
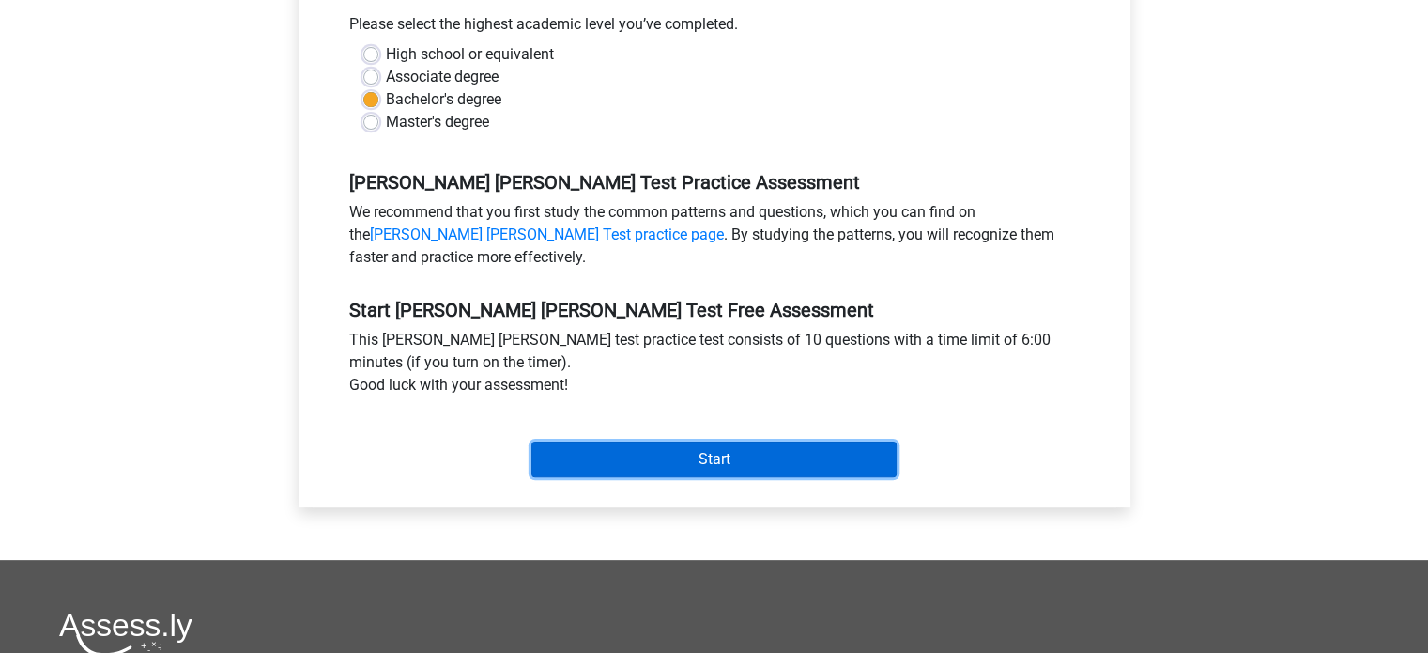
click at [676, 441] on input "Start" at bounding box center [713, 459] width 365 height 36
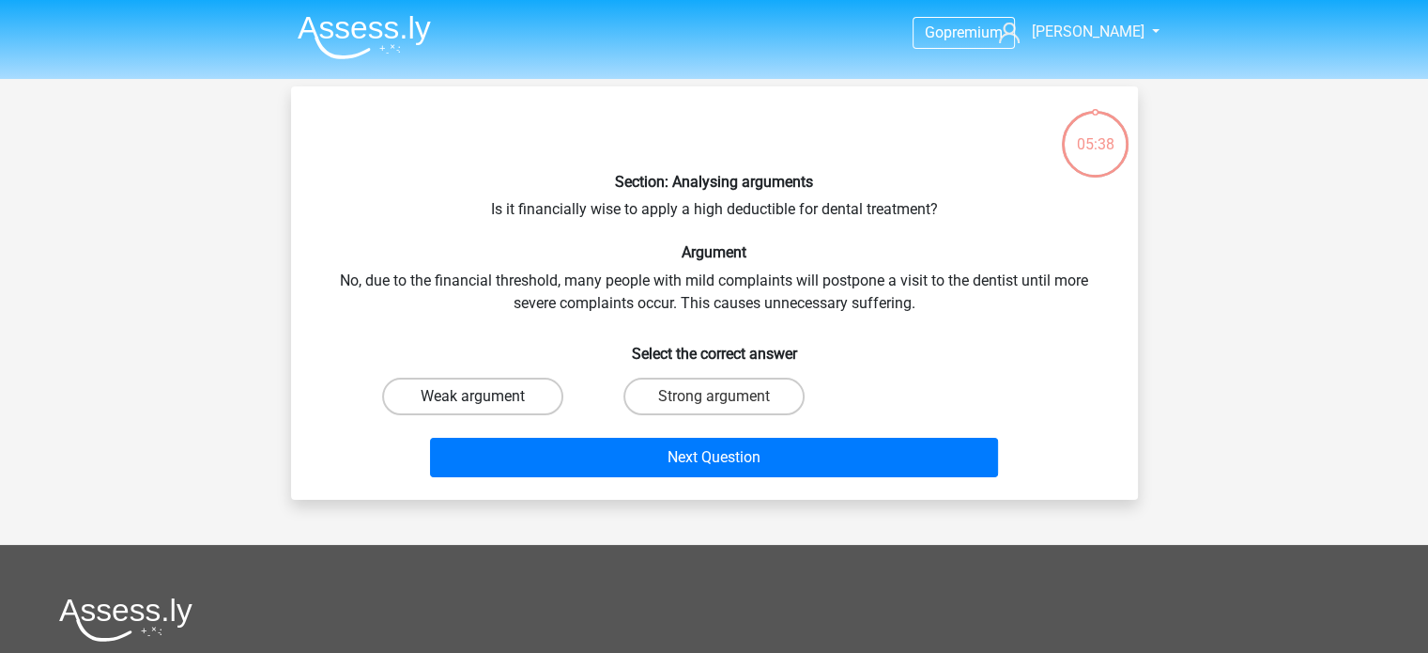
click at [503, 393] on label "Weak argument" at bounding box center [472, 396] width 181 height 38
click at [484, 396] on input "Weak argument" at bounding box center [478, 402] width 12 height 12
radio input "true"
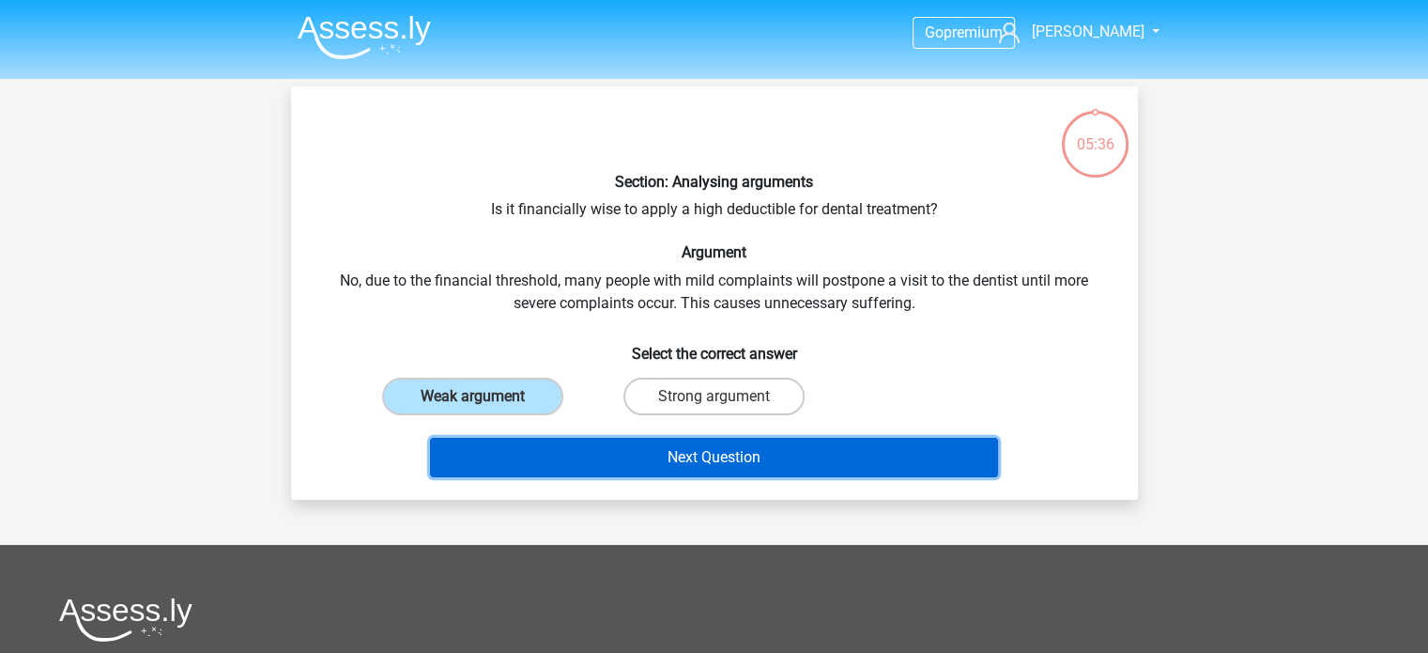
click at [710, 446] on button "Next Question" at bounding box center [714, 457] width 568 height 39
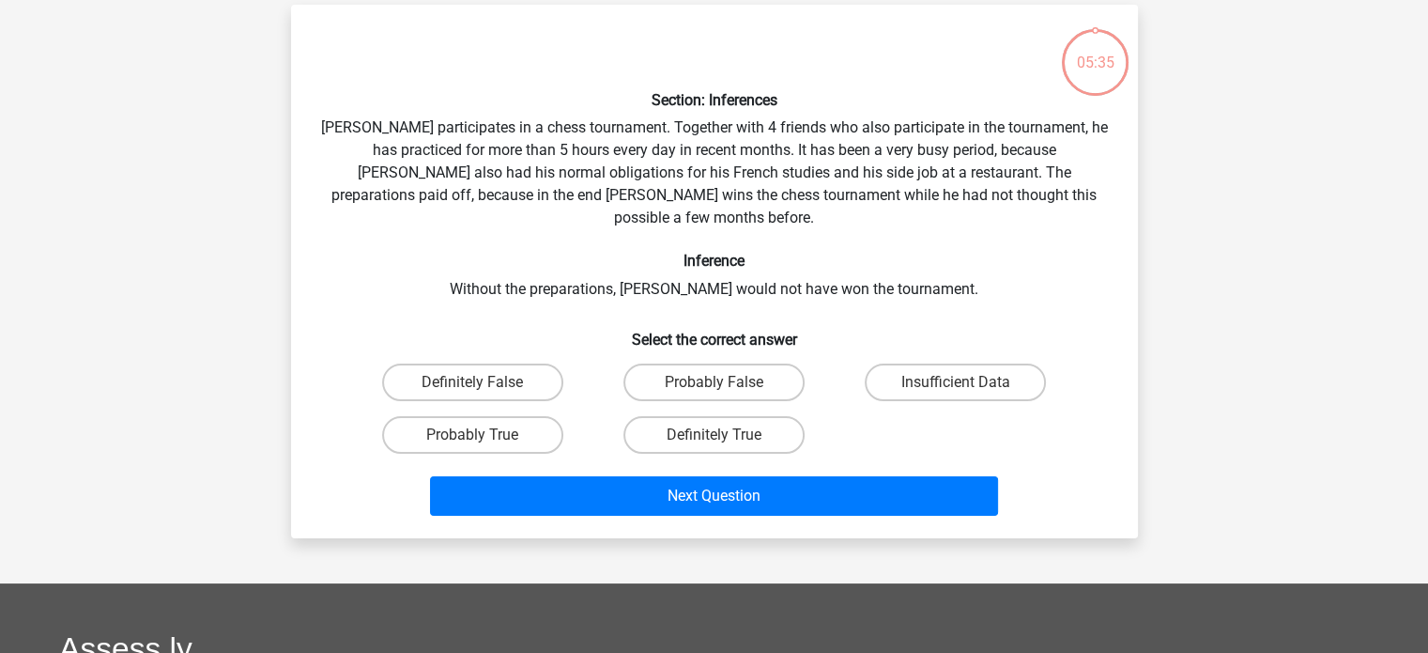
scroll to position [86, 0]
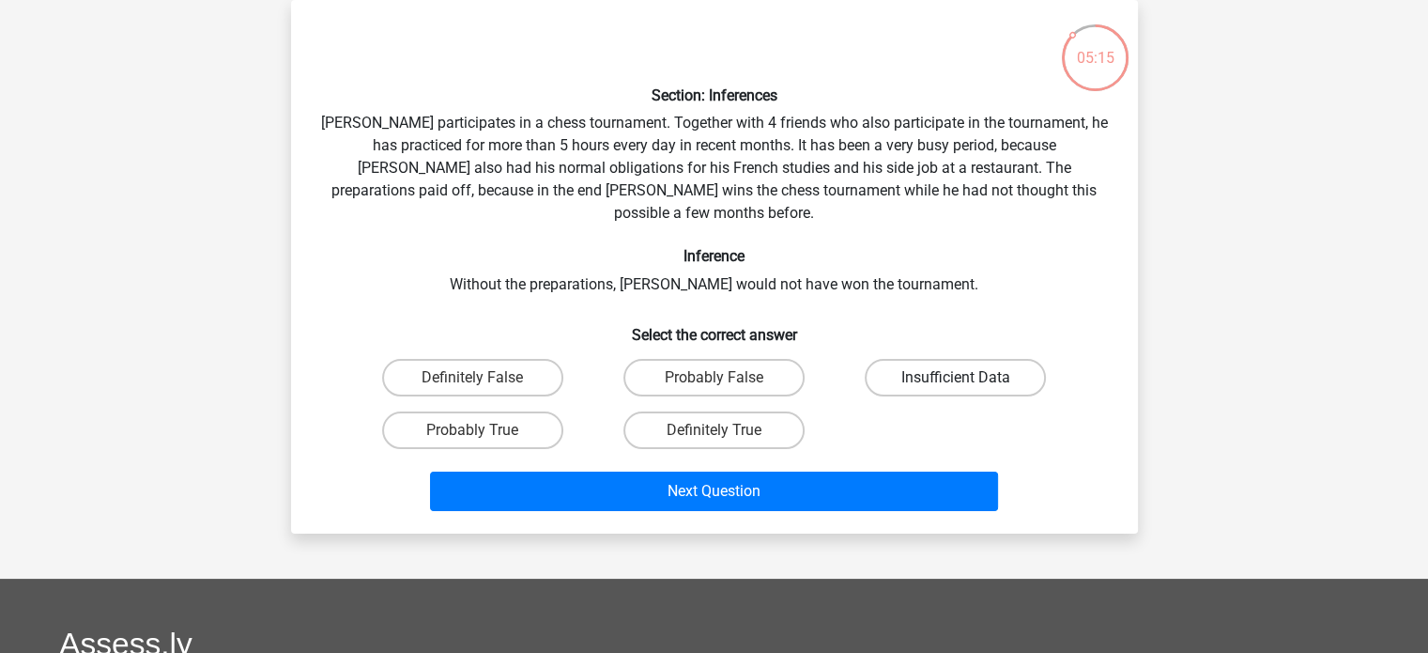
click at [932, 359] on label "Insufficient Data" at bounding box center [955, 378] width 181 height 38
click at [956, 377] on input "Insufficient Data" at bounding box center [962, 383] width 12 height 12
radio input "true"
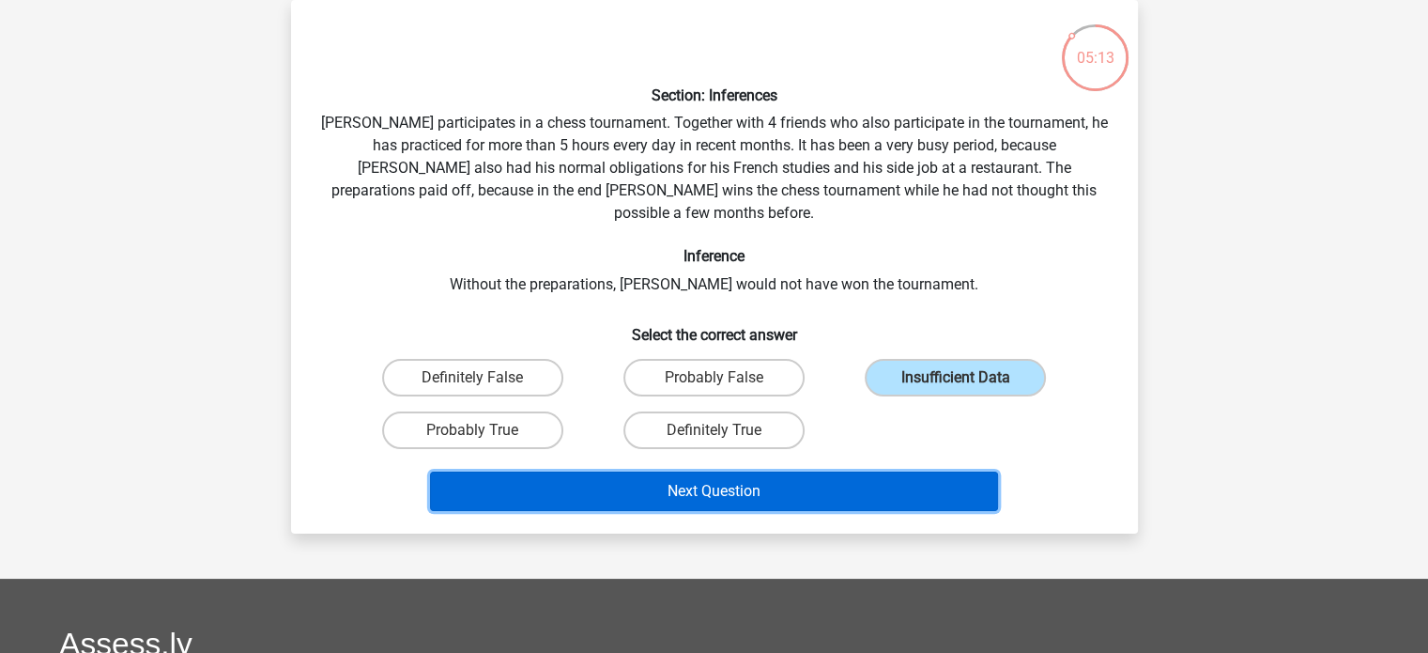
click at [781, 471] on button "Next Question" at bounding box center [714, 490] width 568 height 39
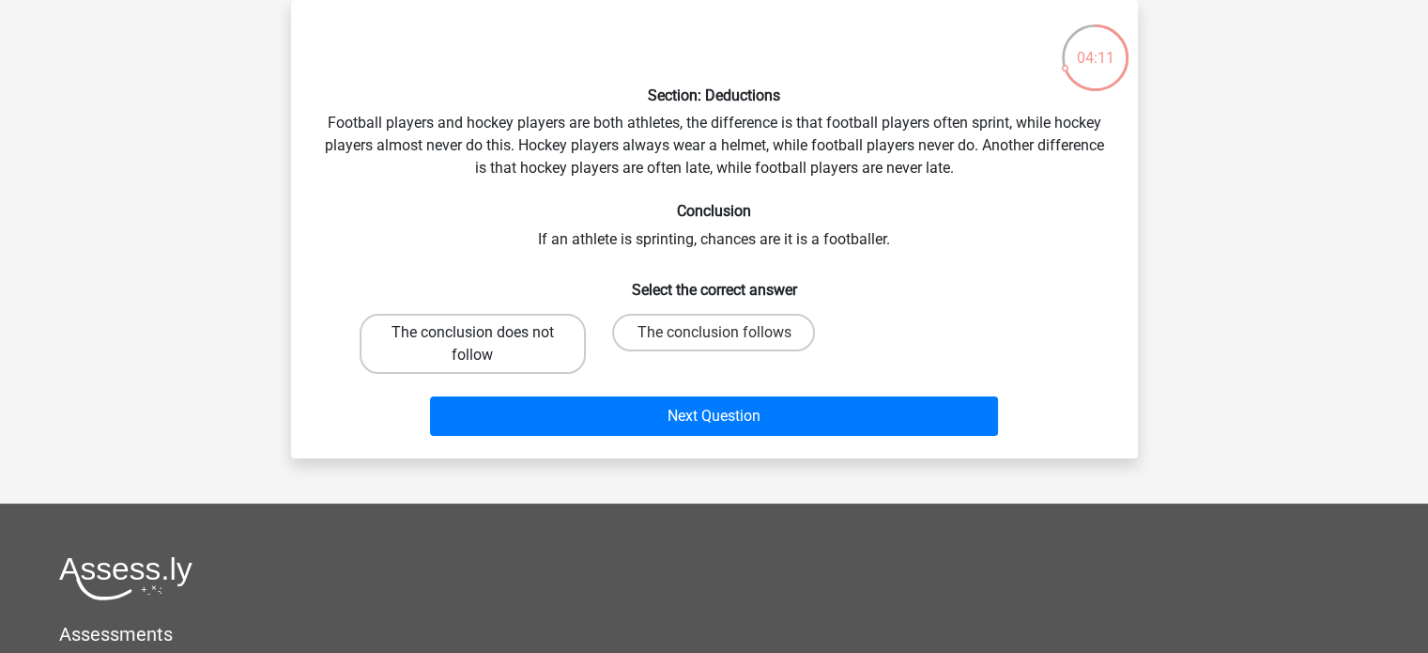
click at [486, 352] on label "The conclusion does not follow" at bounding box center [473, 344] width 226 height 60
click at [484, 345] on input "The conclusion does not follow" at bounding box center [478, 338] width 12 height 12
radio input "true"
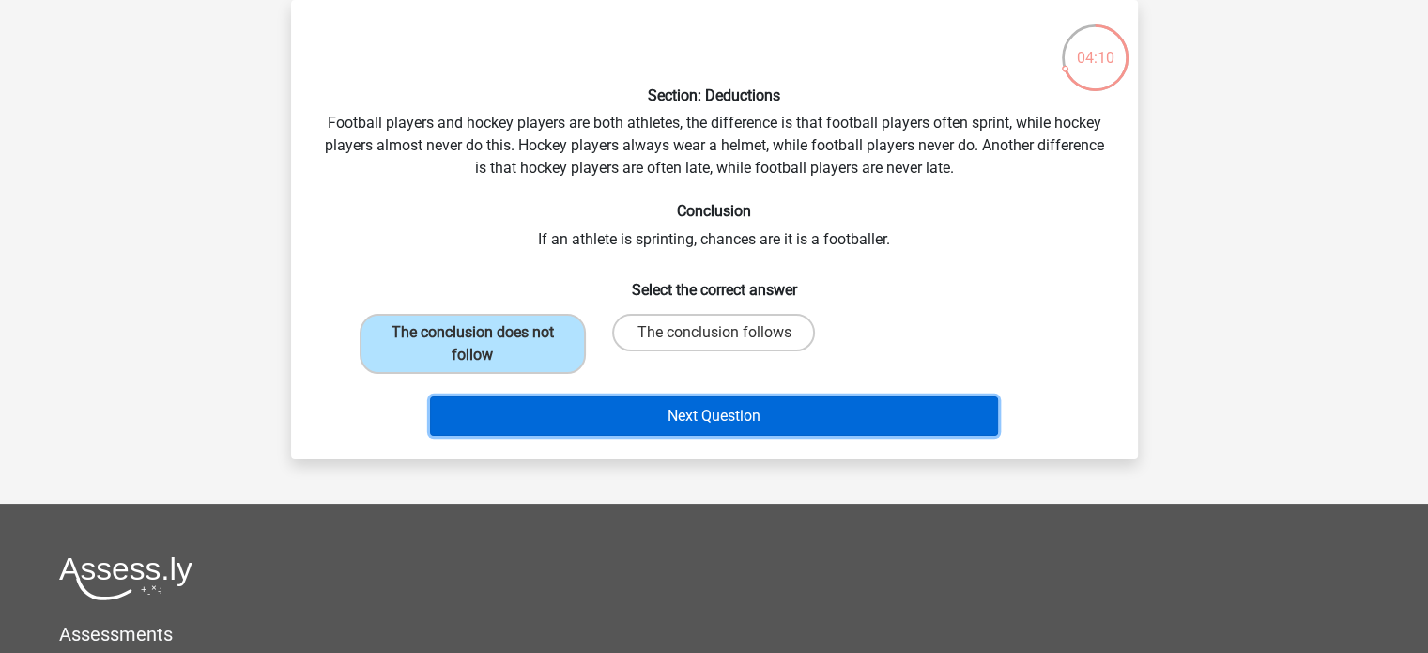
click at [723, 419] on button "Next Question" at bounding box center [714, 415] width 568 height 39
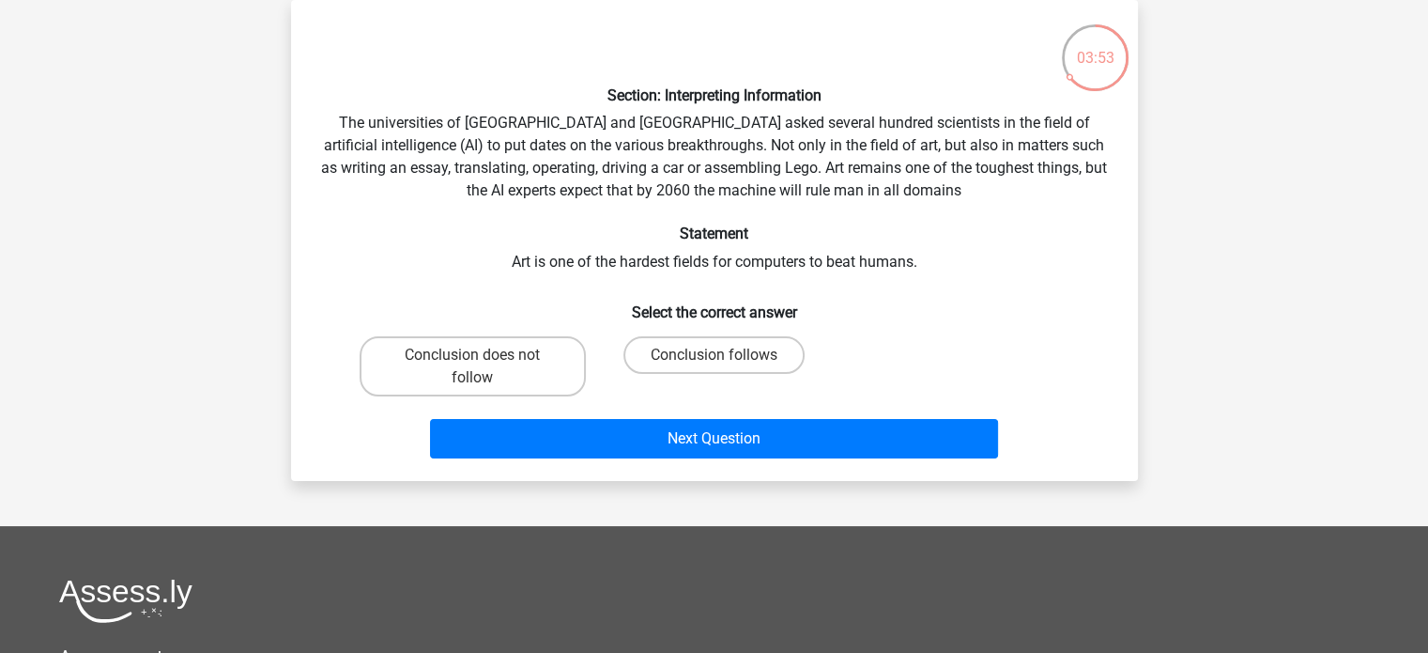
click at [717, 361] on input "Conclusion follows" at bounding box center [720, 361] width 12 height 12
radio input "true"
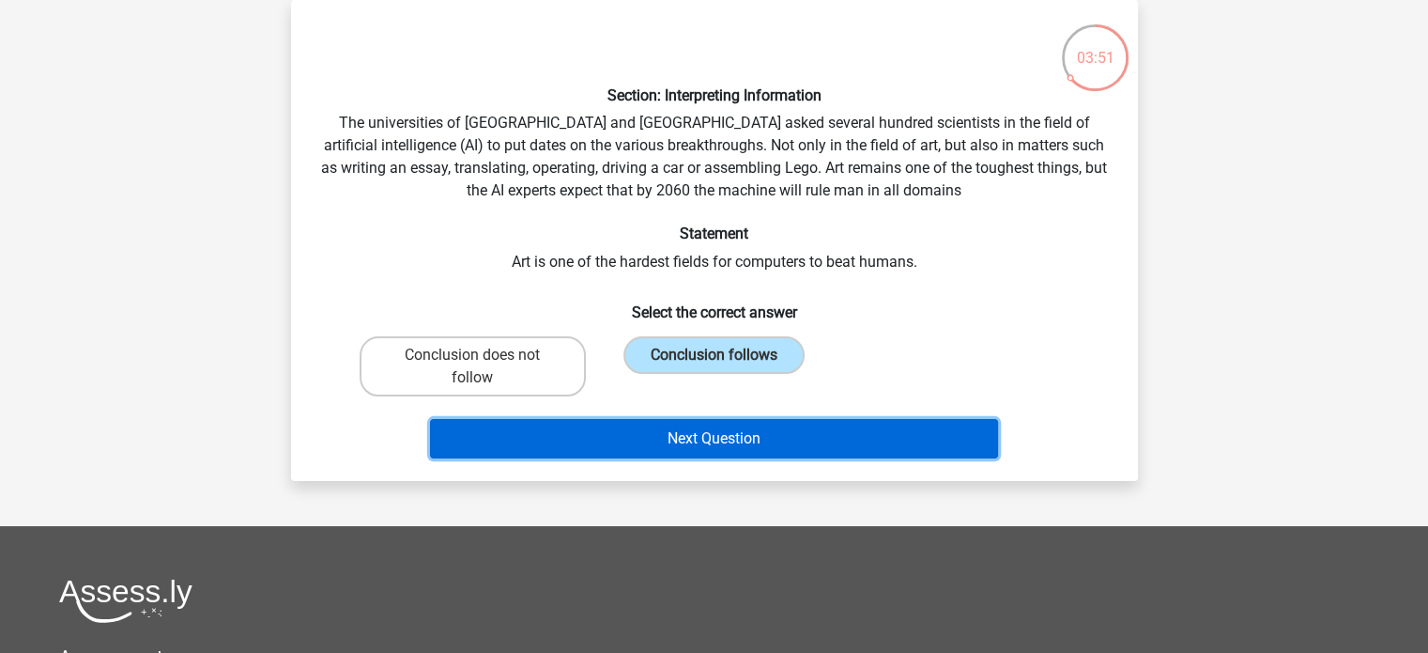
click at [729, 437] on button "Next Question" at bounding box center [714, 438] width 568 height 39
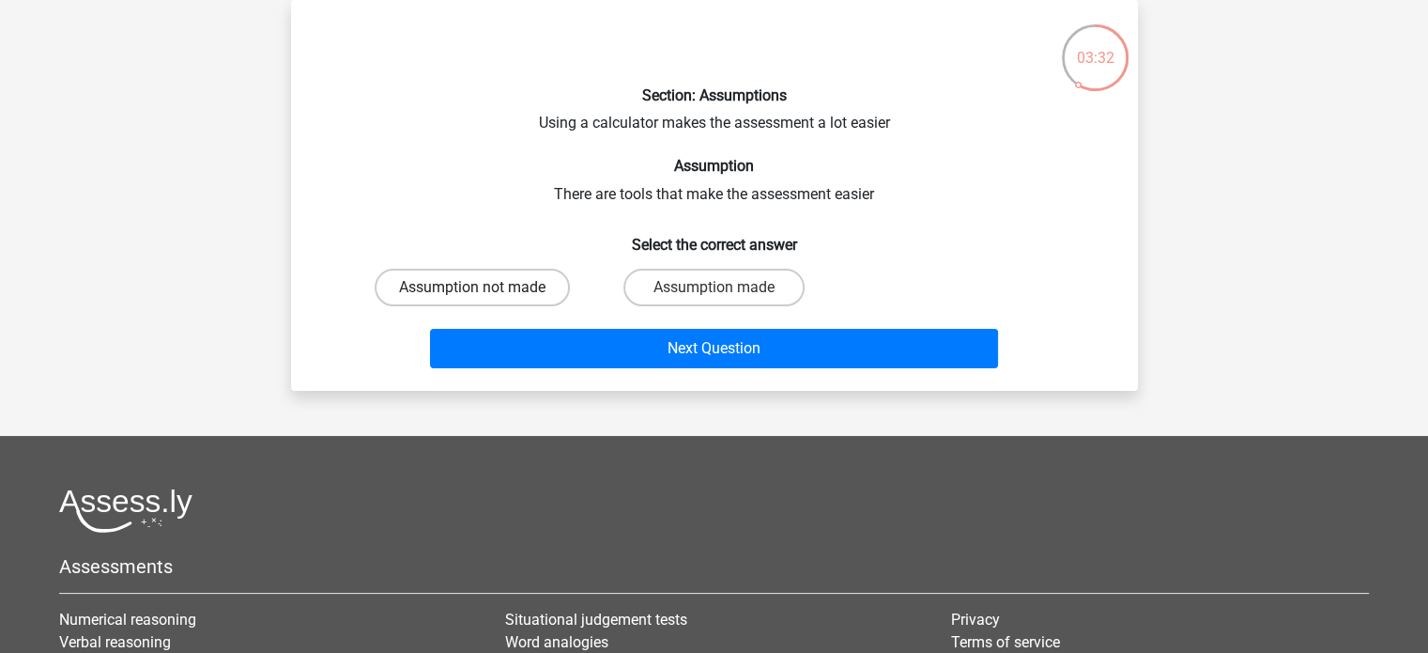
click at [466, 288] on label "Assumption not made" at bounding box center [472, 288] width 195 height 38
click at [472, 288] on input "Assumption not made" at bounding box center [478, 293] width 12 height 12
radio input "true"
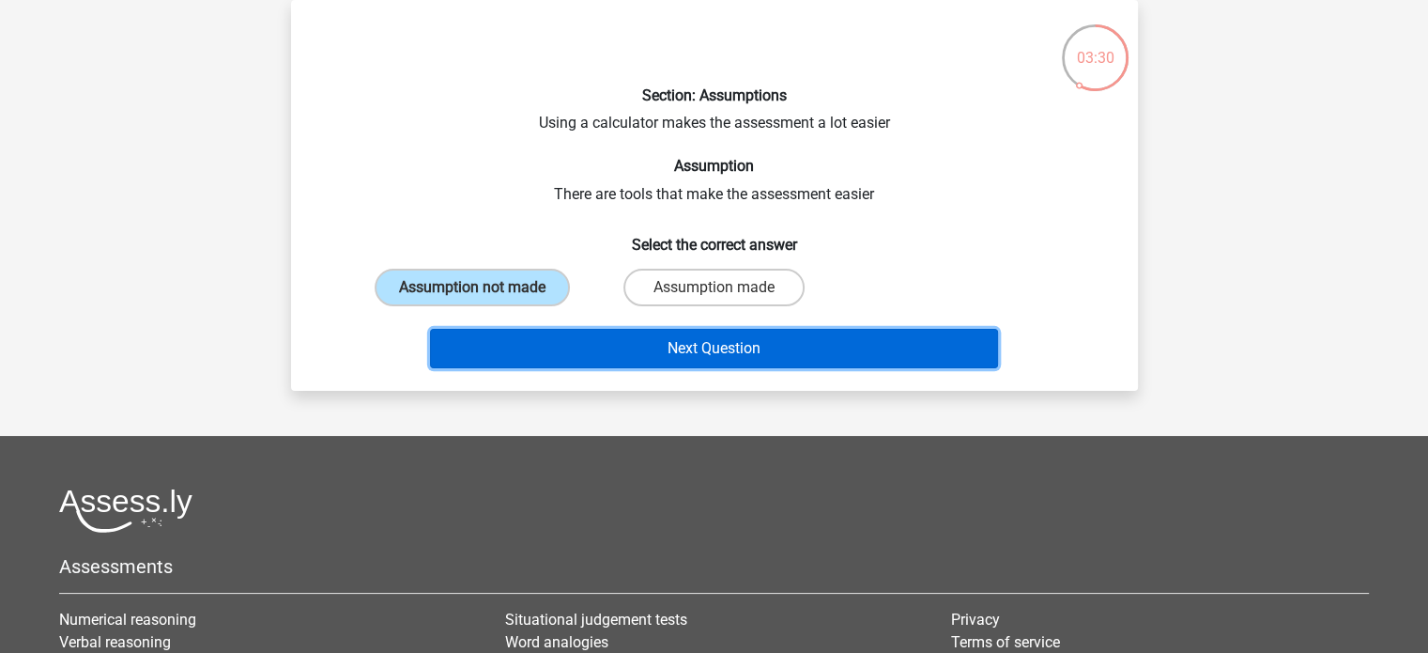
click at [665, 345] on button "Next Question" at bounding box center [714, 348] width 568 height 39
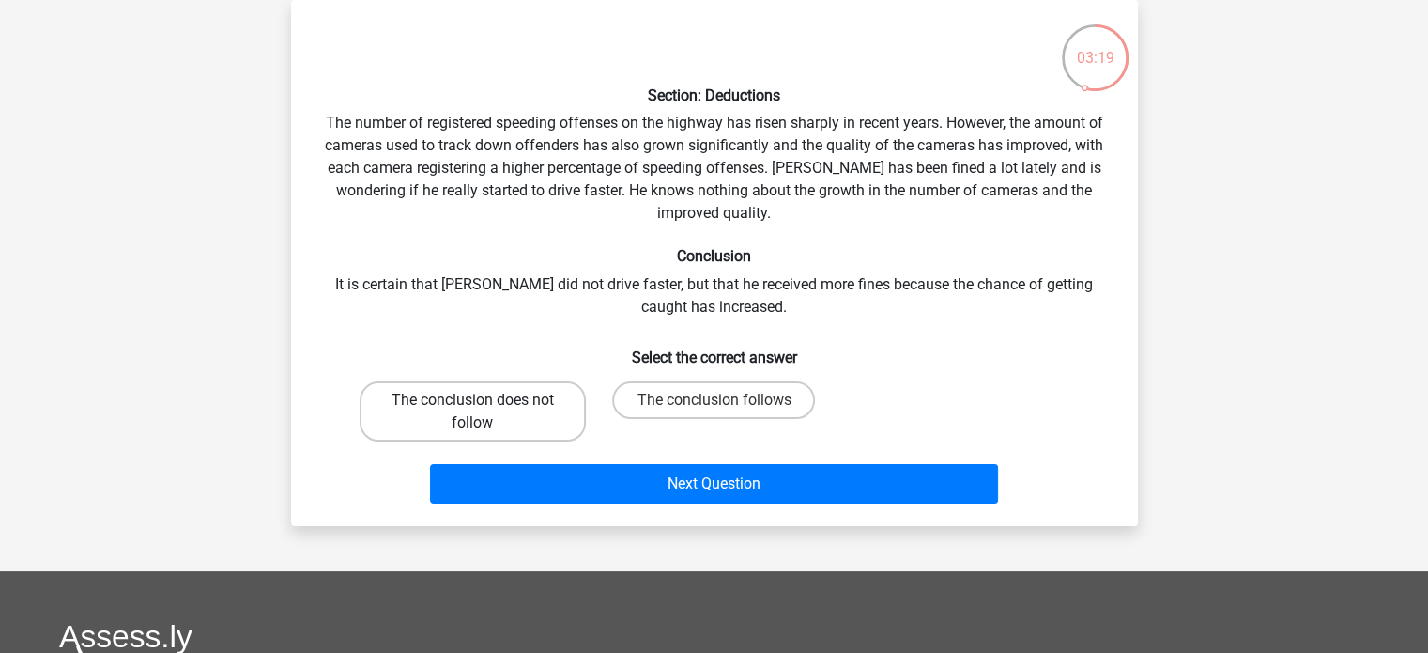
click at [506, 416] on label "The conclusion does not follow" at bounding box center [473, 411] width 226 height 60
click at [484, 412] on input "The conclusion does not follow" at bounding box center [478, 406] width 12 height 12
radio input "true"
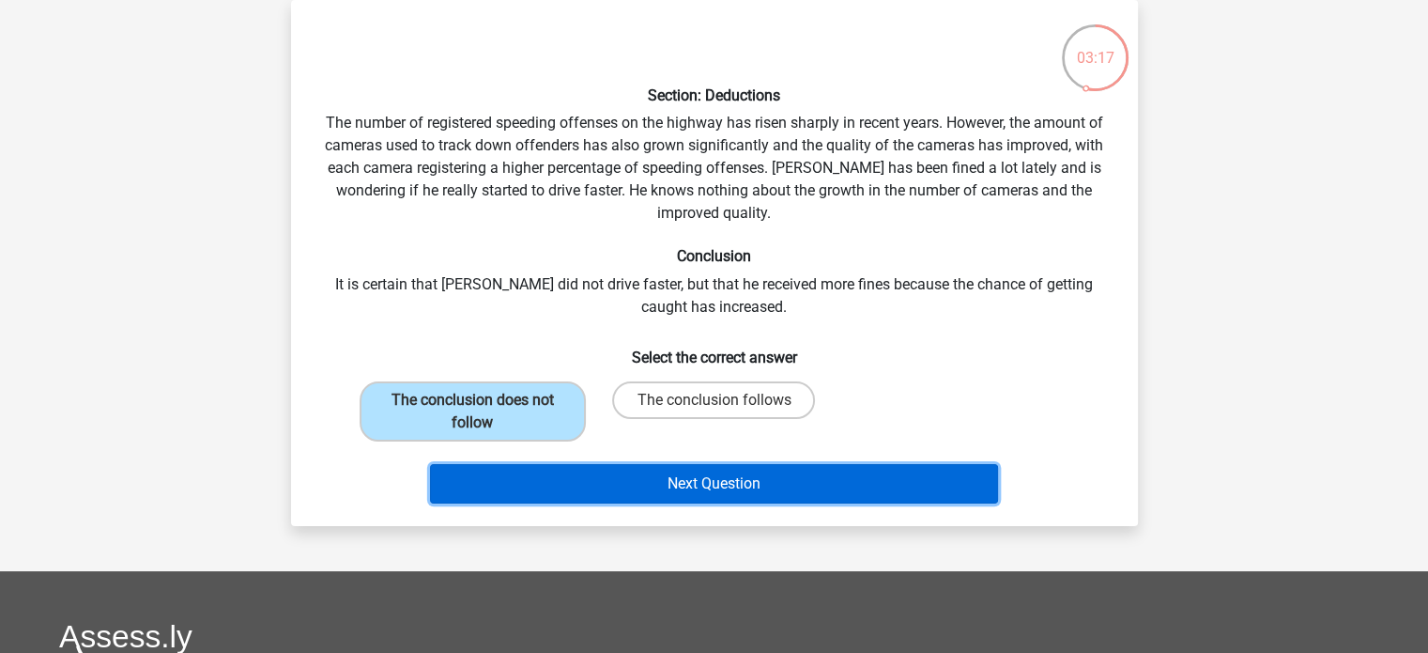
click at [662, 482] on button "Next Question" at bounding box center [714, 483] width 568 height 39
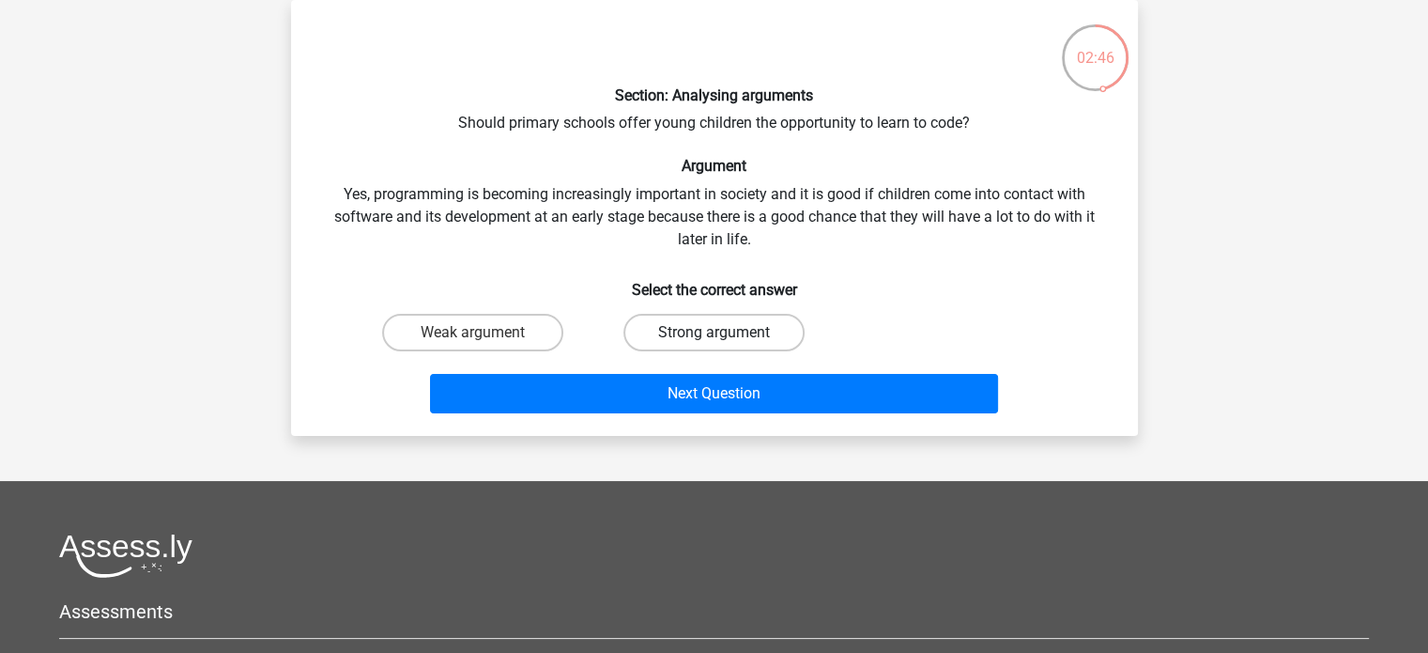
click at [709, 331] on label "Strong argument" at bounding box center [713, 333] width 181 height 38
click at [714, 332] on input "Strong argument" at bounding box center [720, 338] width 12 height 12
radio input "true"
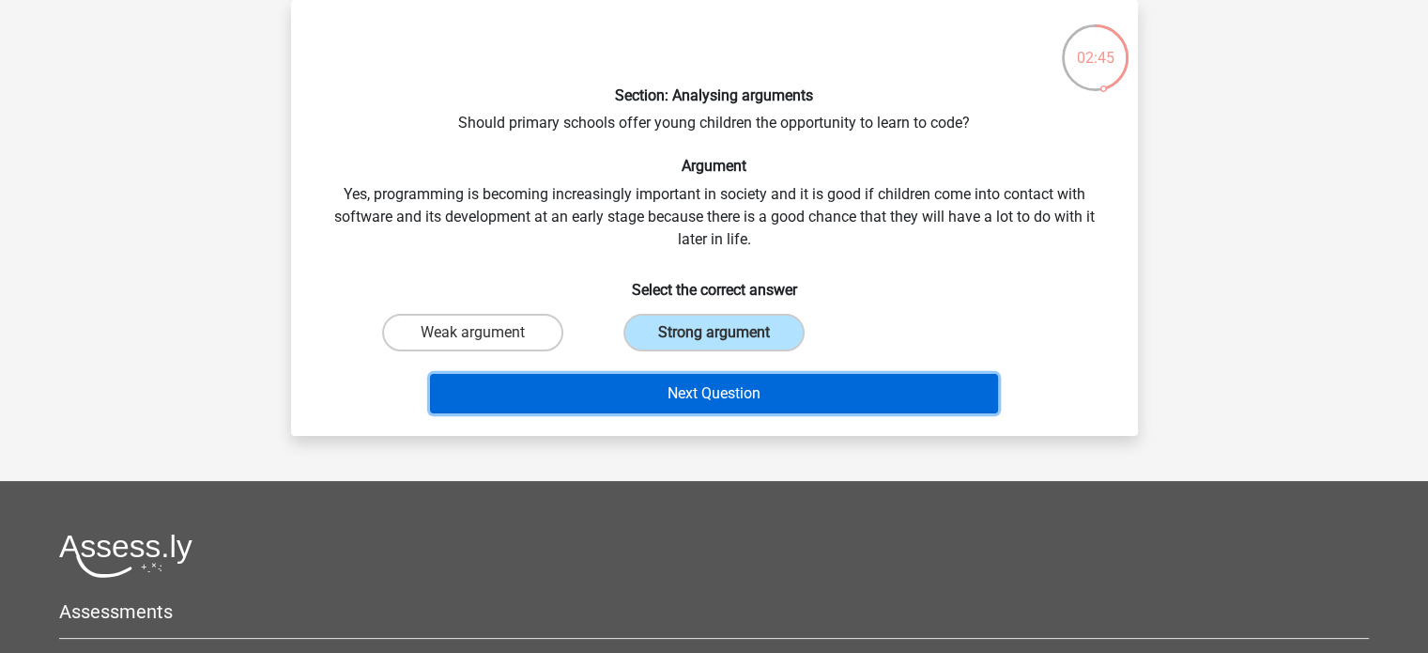
click at [716, 382] on button "Next Question" at bounding box center [714, 393] width 568 height 39
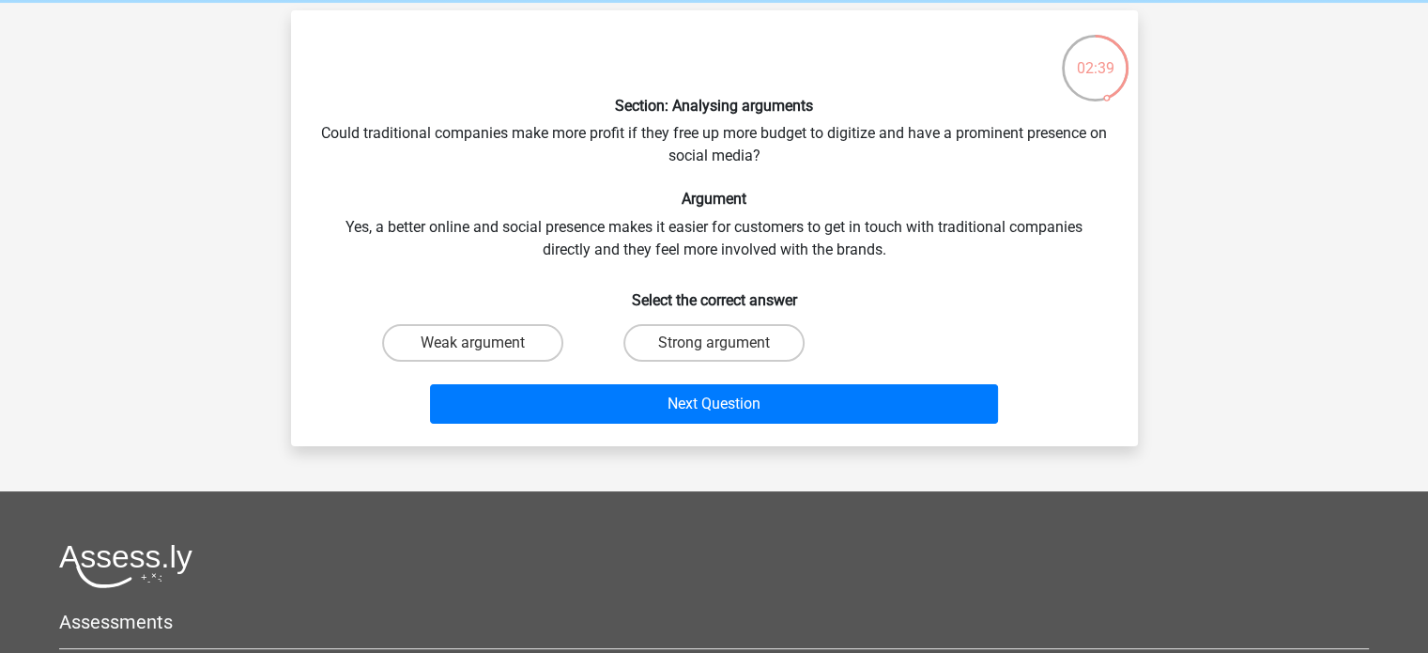
scroll to position [79, 0]
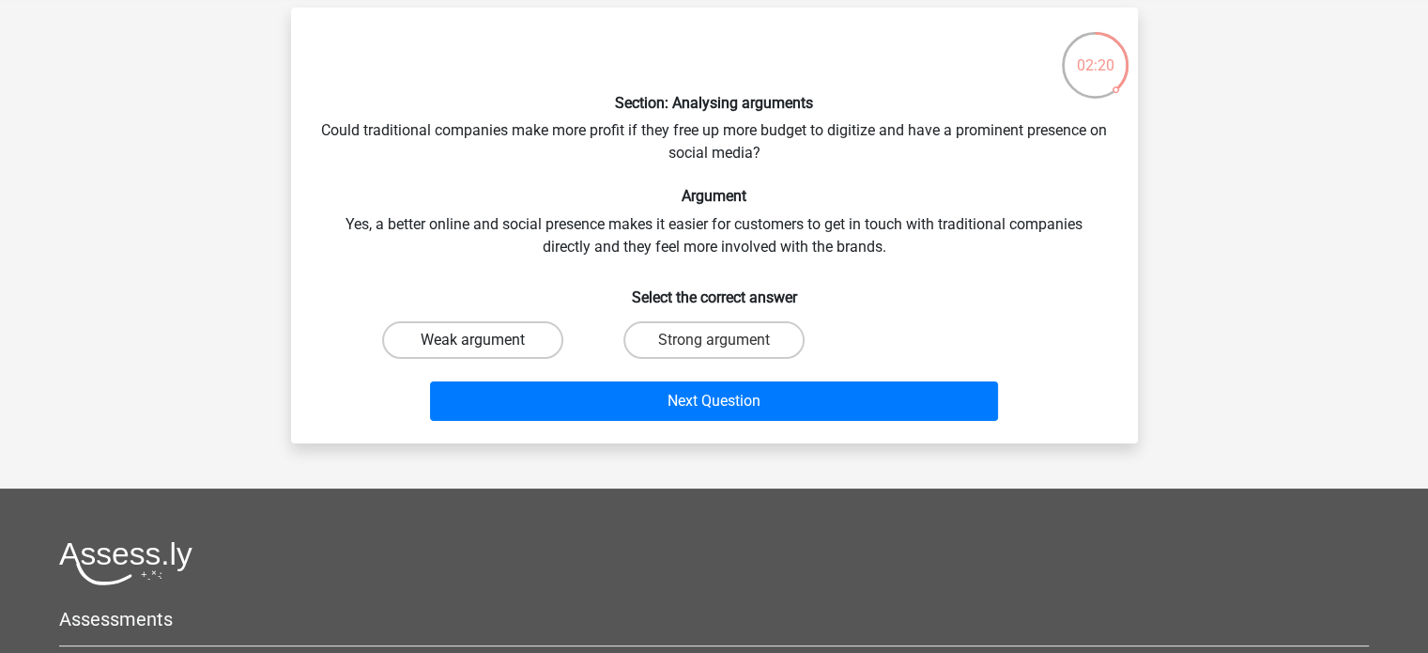
click at [494, 340] on label "Weak argument" at bounding box center [472, 340] width 181 height 38
click at [484, 340] on input "Weak argument" at bounding box center [478, 346] width 12 height 12
radio input "true"
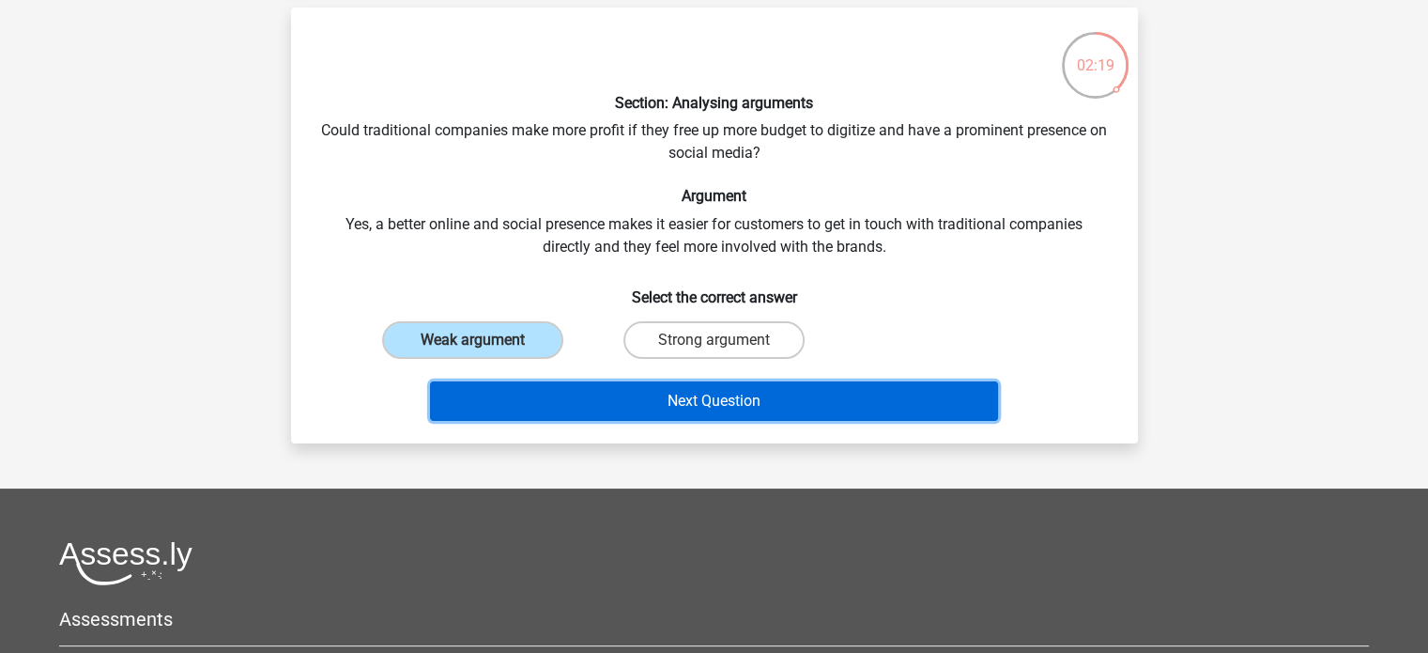
click at [682, 400] on button "Next Question" at bounding box center [714, 400] width 568 height 39
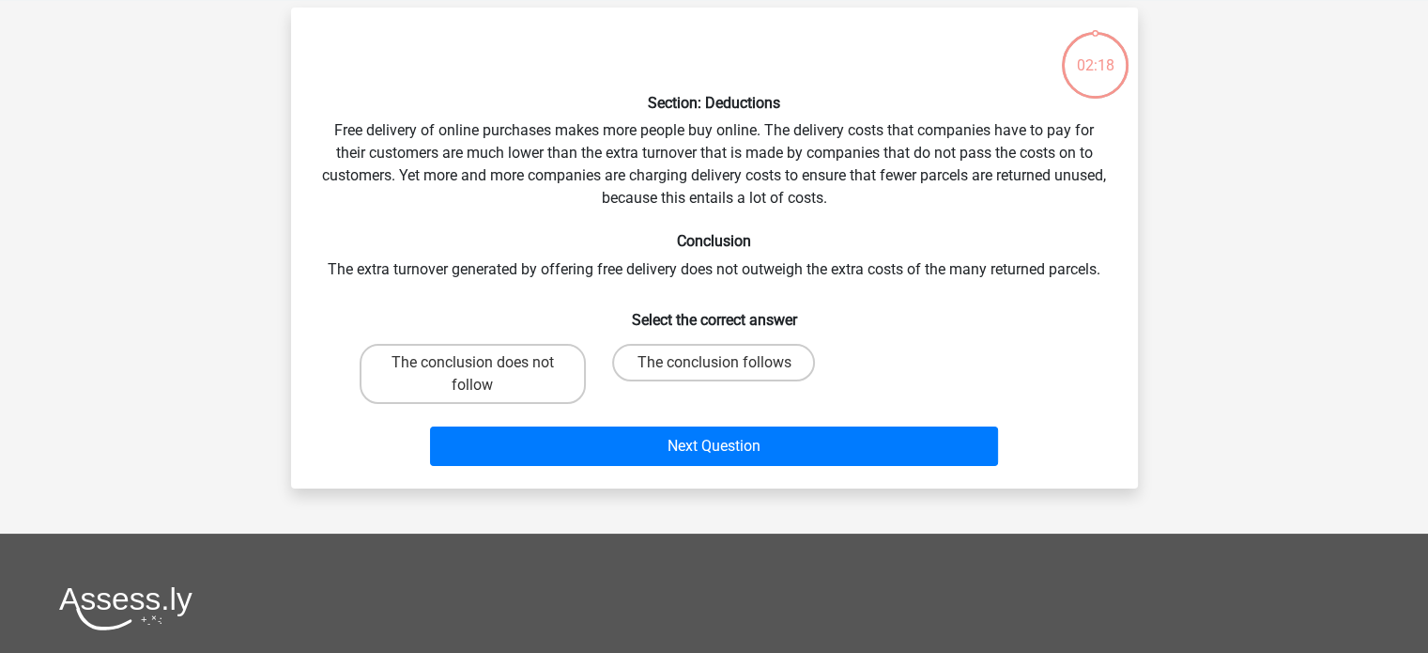
scroll to position [86, 0]
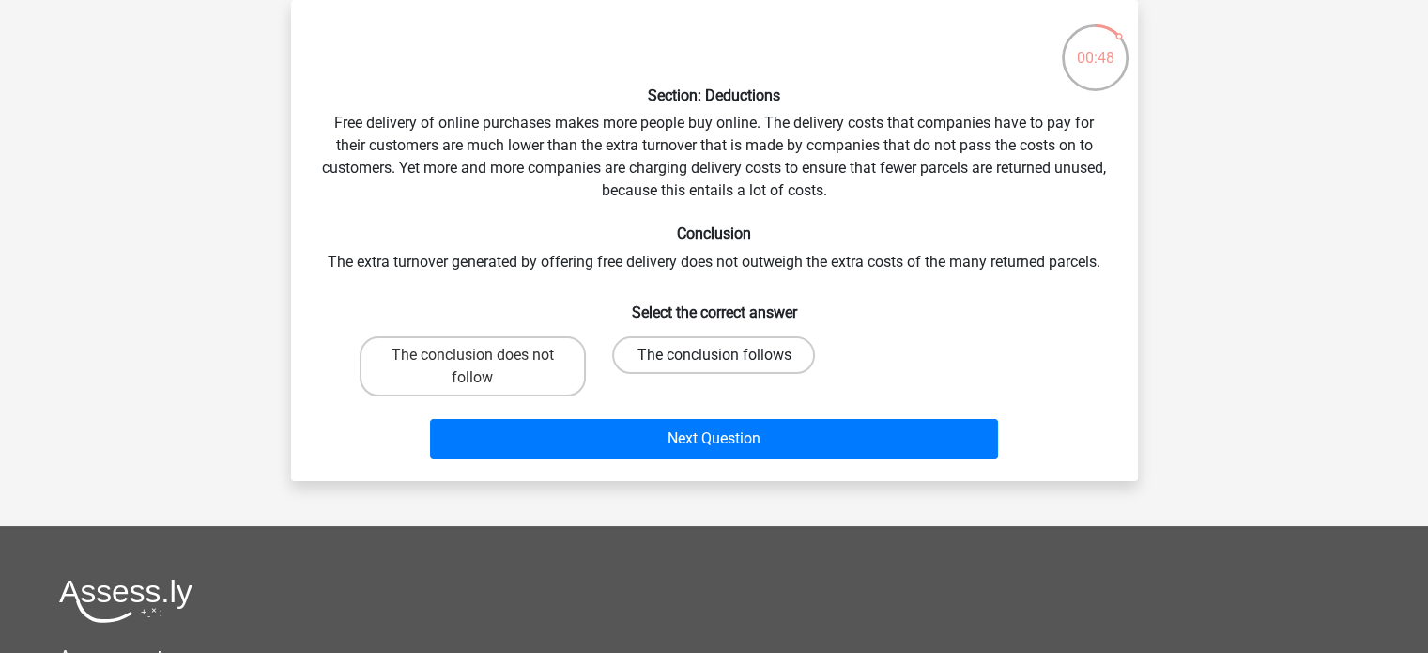
click at [704, 359] on label "The conclusion follows" at bounding box center [713, 355] width 203 height 38
click at [714, 359] on input "The conclusion follows" at bounding box center [720, 361] width 12 height 12
radio input "true"
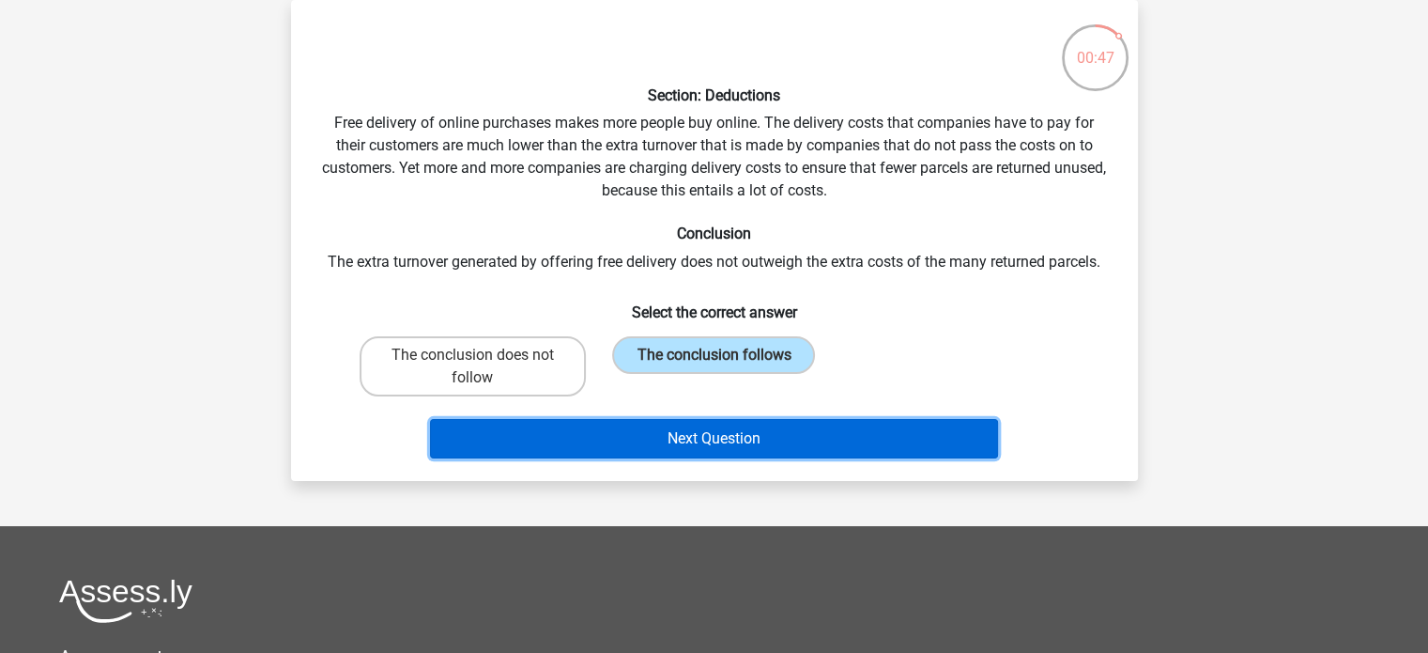
click at [731, 431] on button "Next Question" at bounding box center [714, 438] width 568 height 39
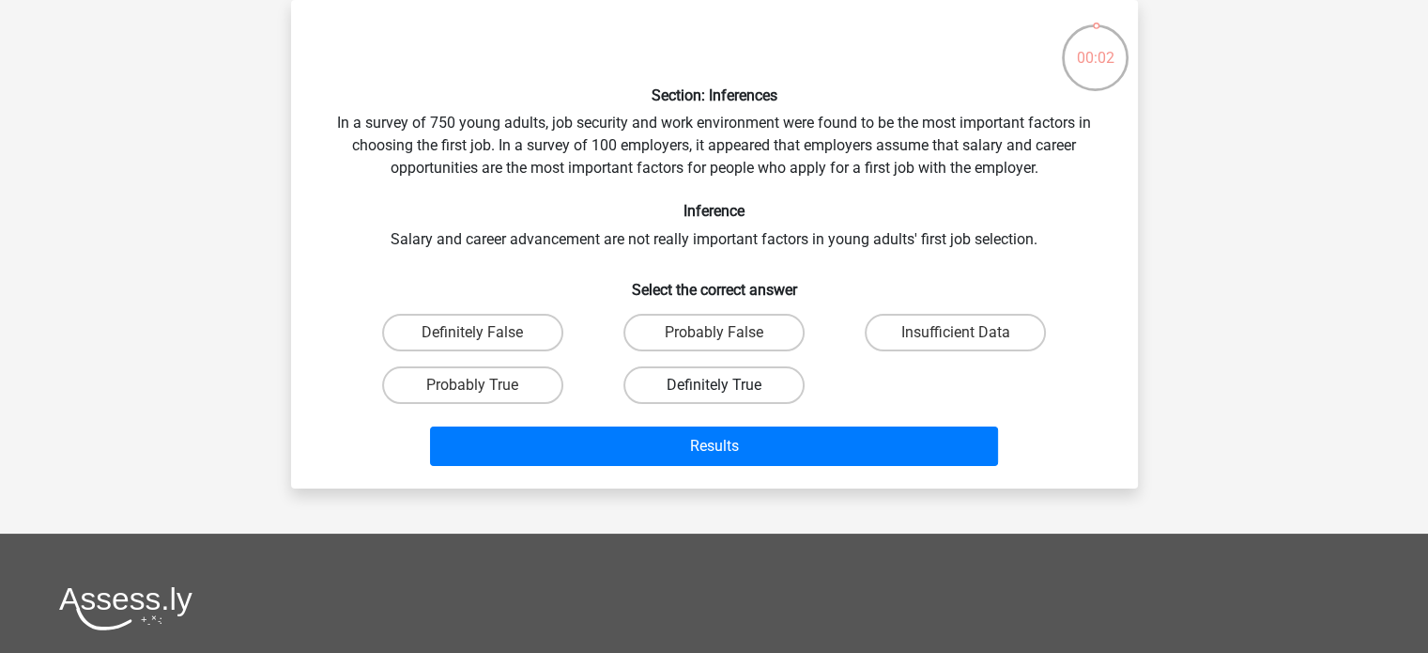
click at [743, 386] on label "Definitely True" at bounding box center [713, 385] width 181 height 38
click at [726, 386] on input "Definitely True" at bounding box center [720, 391] width 12 height 12
radio input "true"
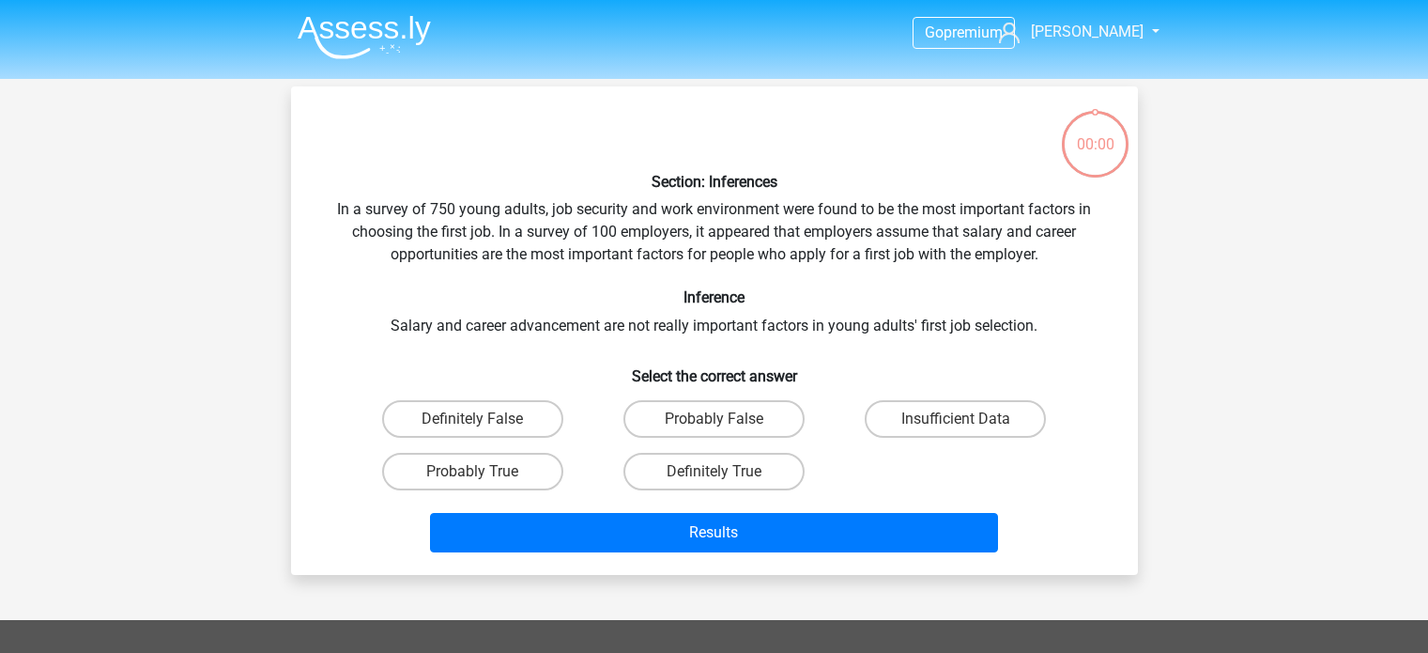
scroll to position [86, 0]
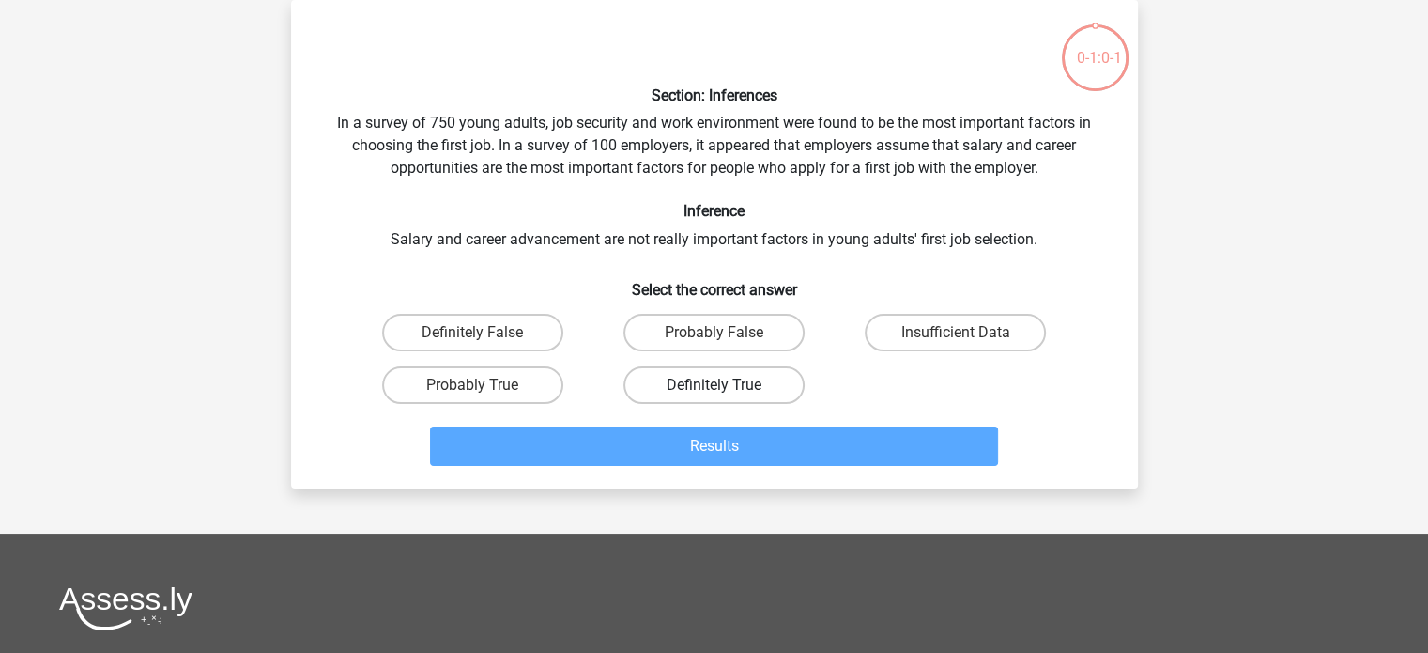
click at [736, 378] on label "Definitely True" at bounding box center [713, 385] width 181 height 38
click at [726, 385] on input "Definitely True" at bounding box center [720, 391] width 12 height 12
radio input "true"
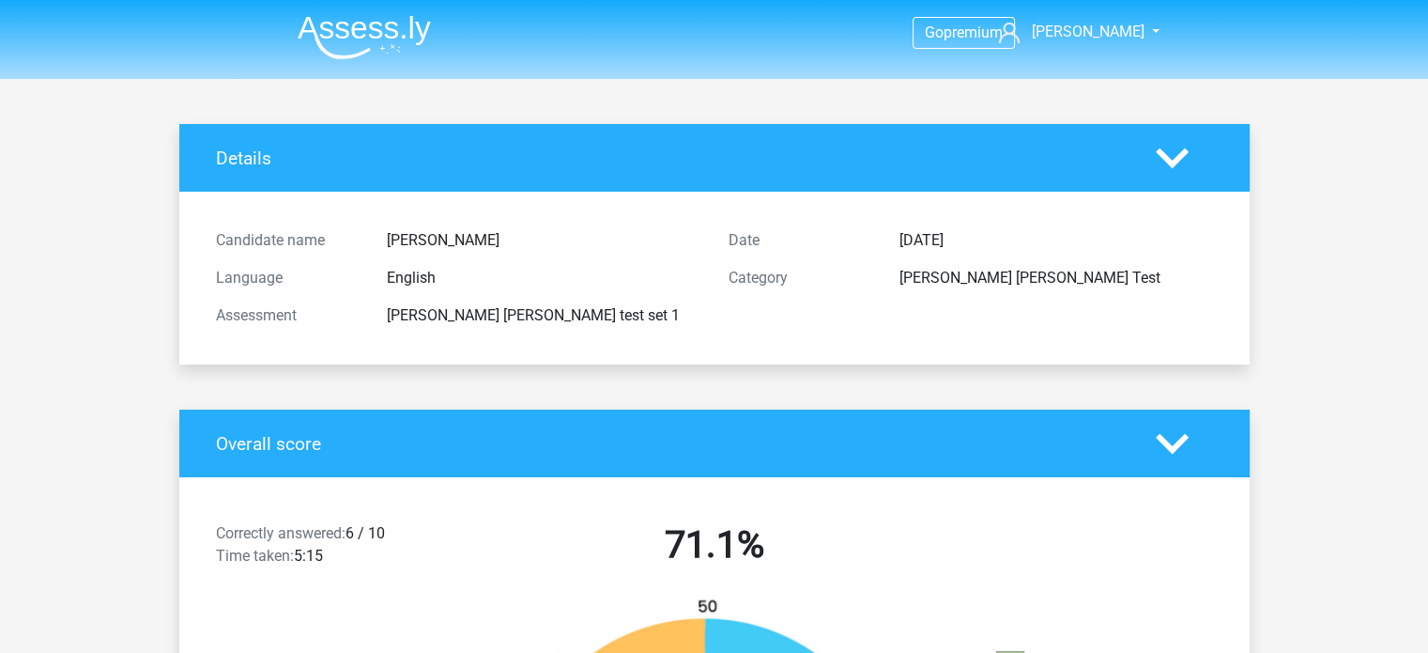
click at [1161, 154] on polygon at bounding box center [1172, 157] width 33 height 21
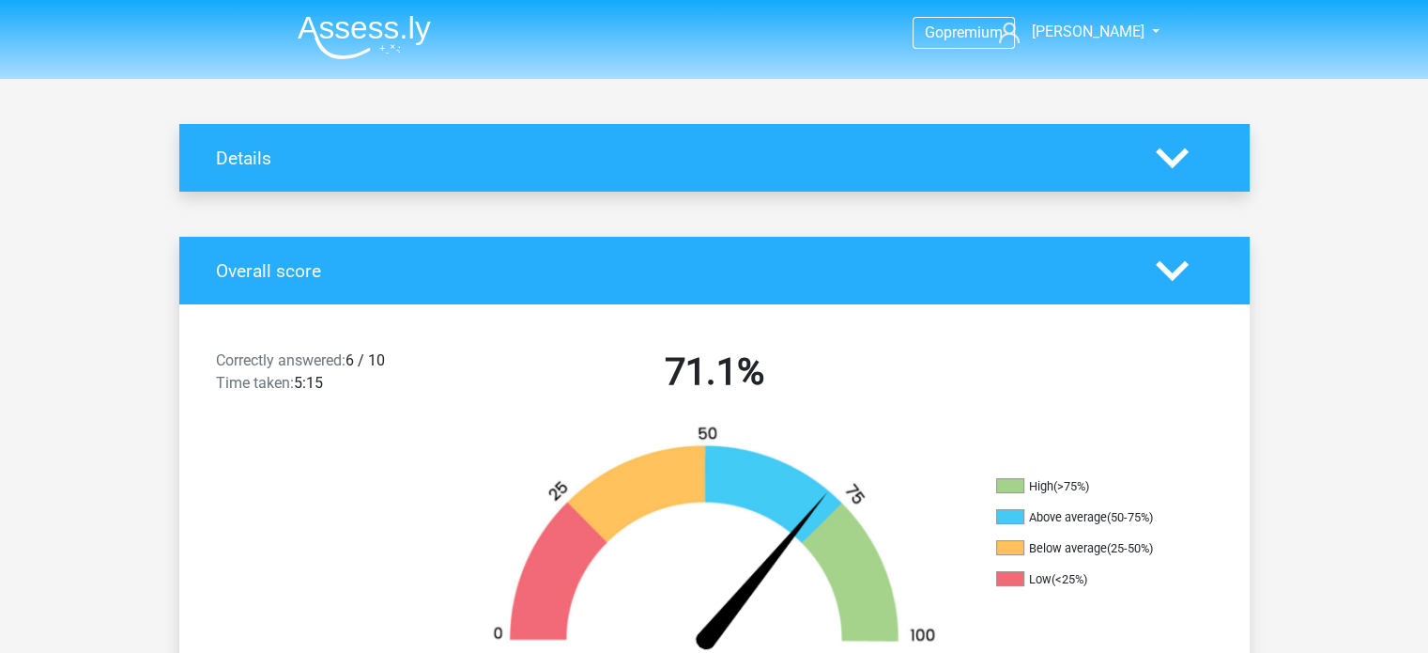
click at [1161, 154] on polygon at bounding box center [1172, 157] width 33 height 21
